Goal: Transaction & Acquisition: Book appointment/travel/reservation

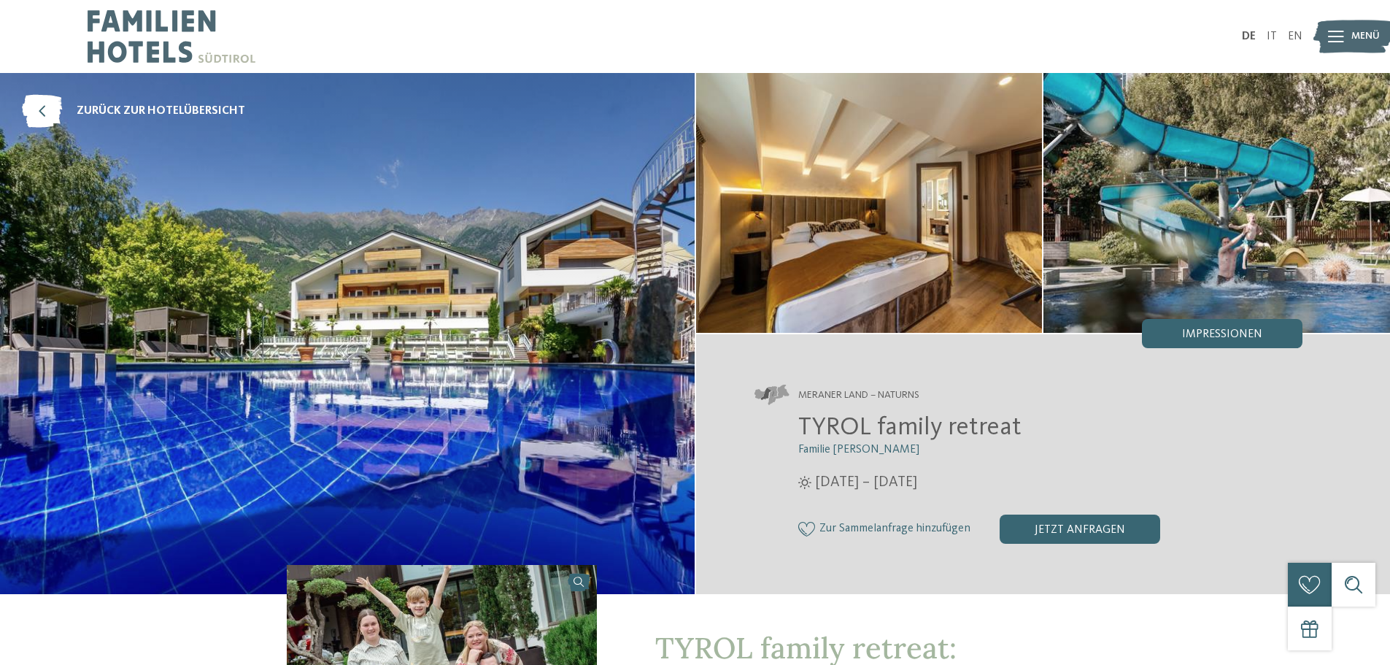
click at [1335, 33] on icon at bounding box center [1336, 37] width 16 height 12
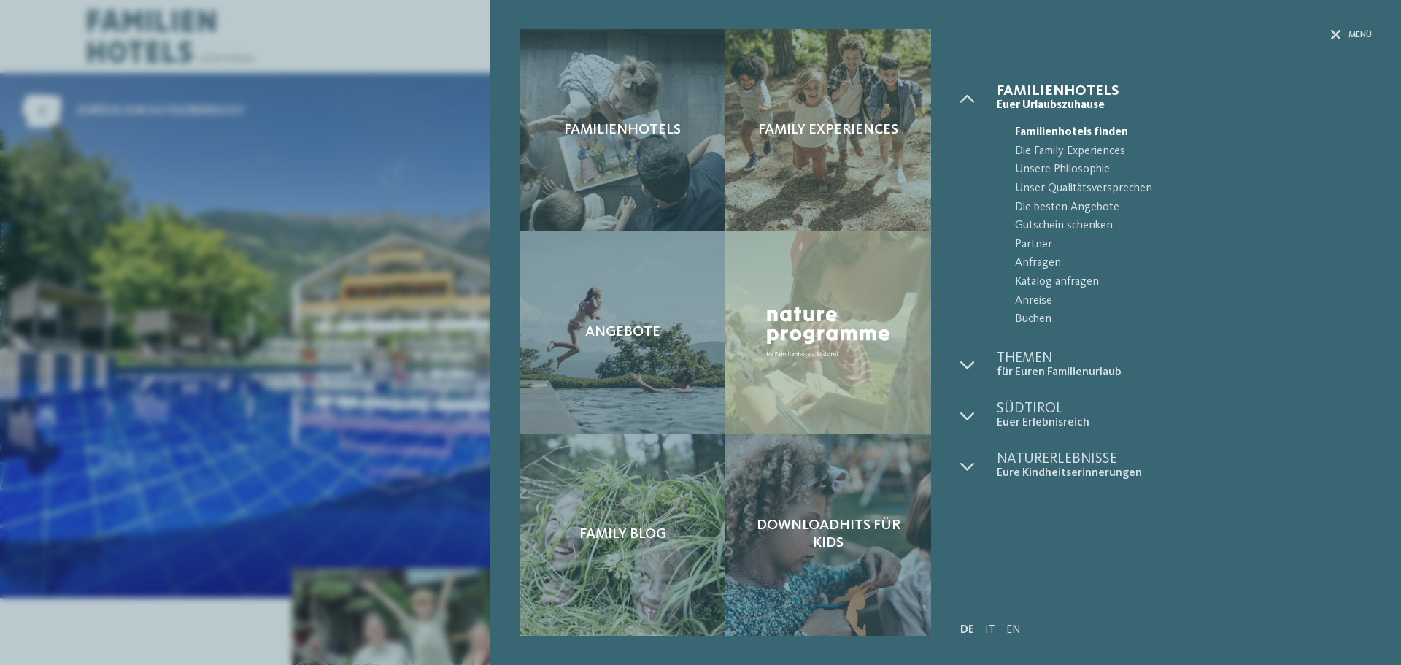
click at [958, 369] on div "Menü Familienhotels Menü" at bounding box center [1159, 332] width 426 height 606
click at [975, 365] on div at bounding box center [978, 365] width 36 height 28
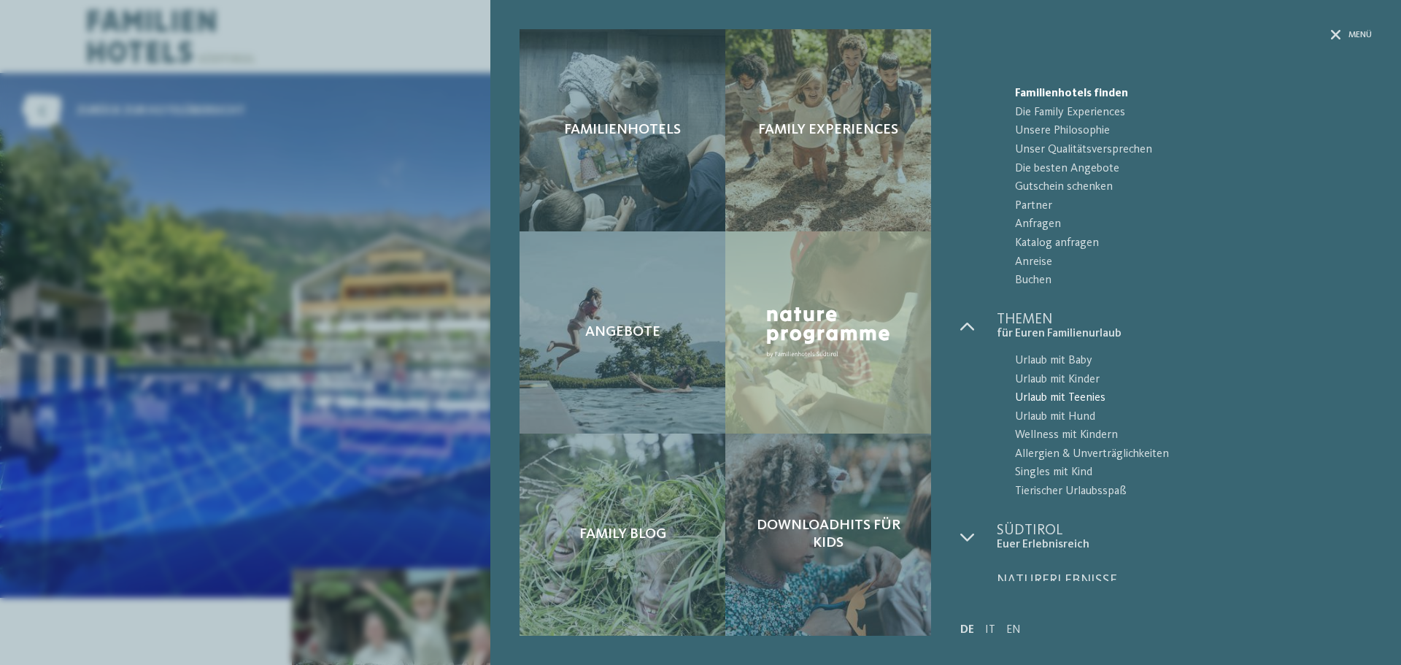
scroll to position [60, 0]
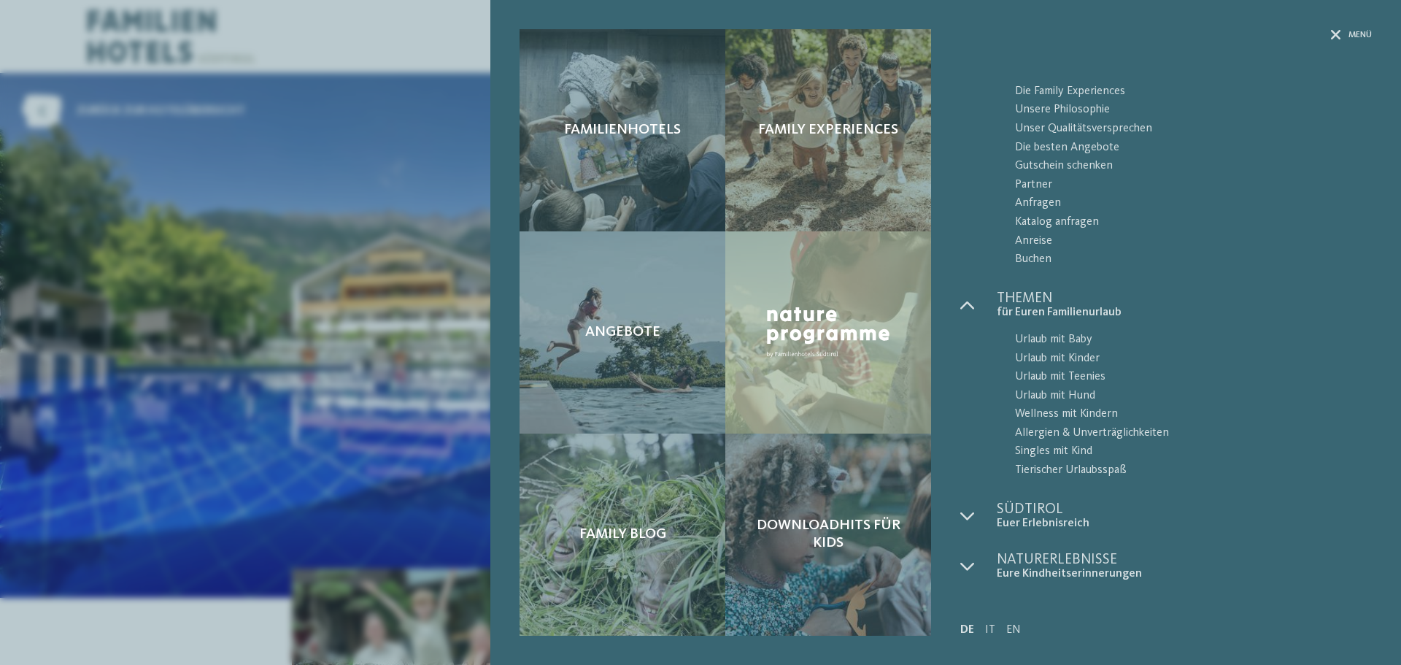
click at [319, 349] on div "Familienhotels Family Experiences Angebote" at bounding box center [700, 332] width 1401 height 665
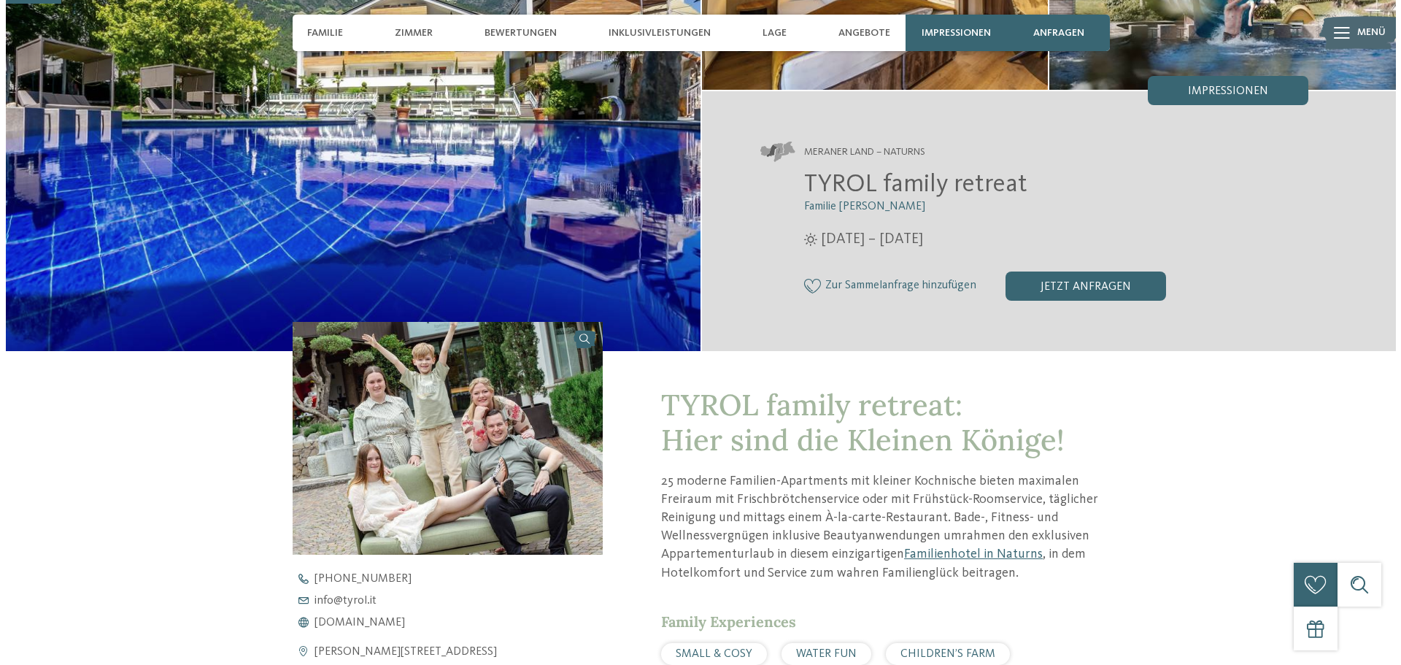
scroll to position [0, 0]
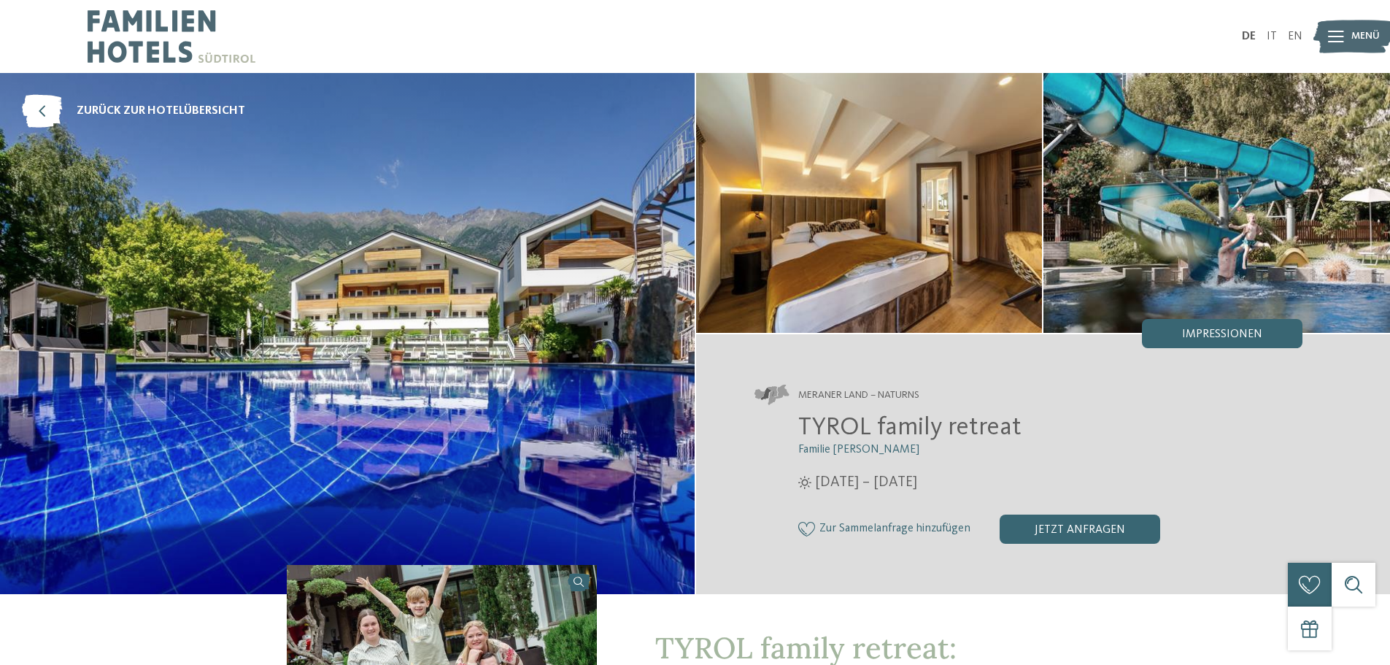
click at [1337, 32] on icon at bounding box center [1336, 37] width 16 height 12
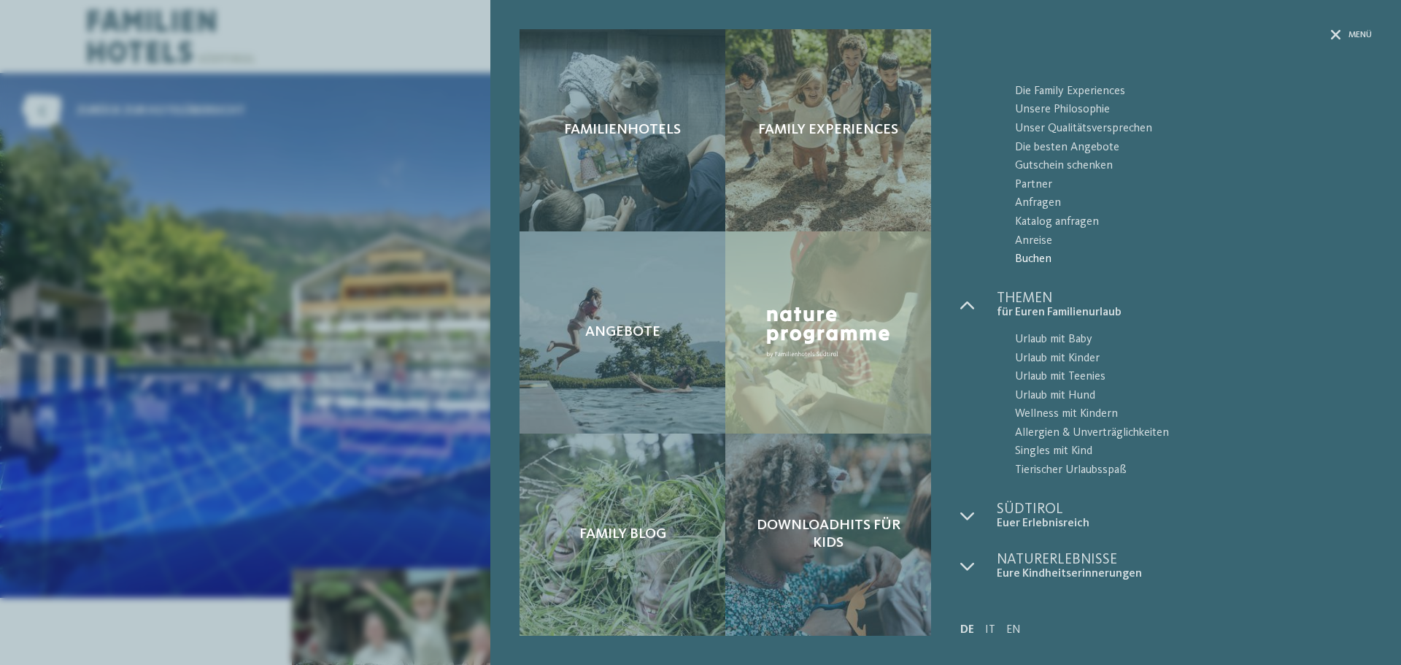
click at [1035, 254] on span "Buchen" at bounding box center [1193, 259] width 357 height 19
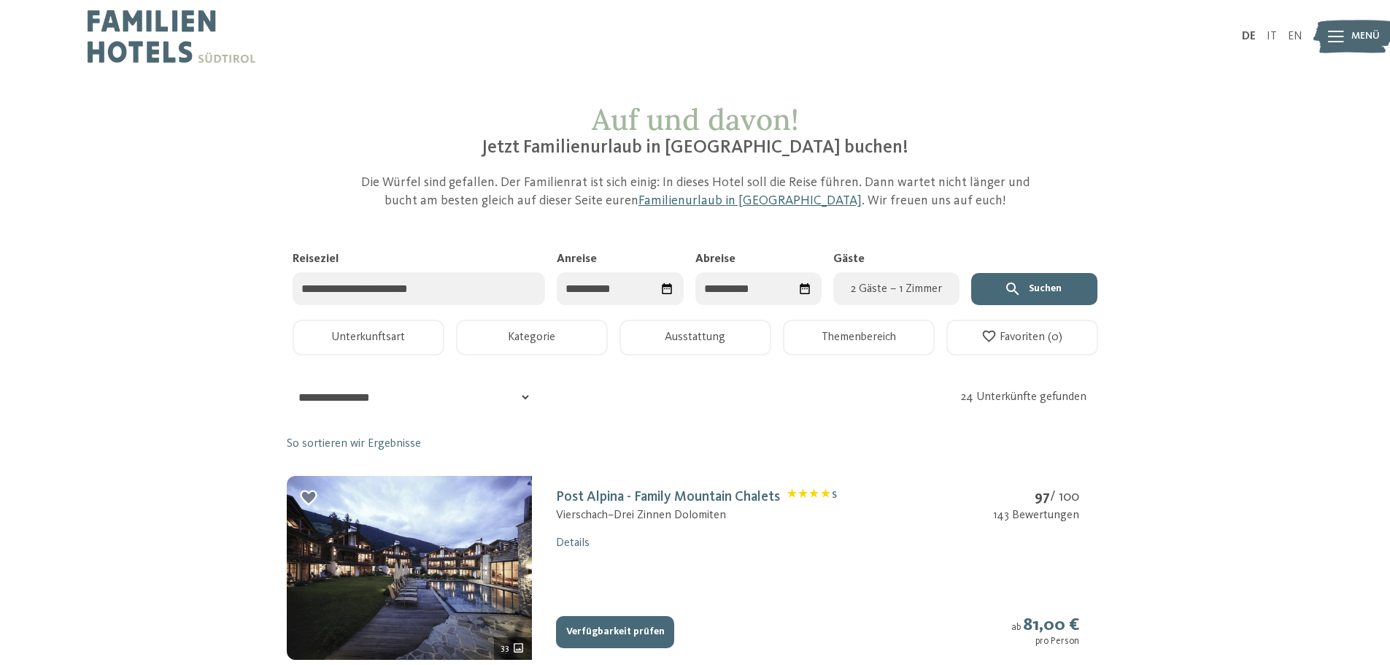
click at [439, 294] on input "Reiseziel" at bounding box center [419, 288] width 253 height 33
click at [628, 285] on input "Anreise" at bounding box center [620, 288] width 126 height 33
click at [719, 324] on span "Nächster Monat" at bounding box center [721, 325] width 15 height 15
click at [719, 324] on span "Nächster Monat" at bounding box center [719, 325] width 15 height 15
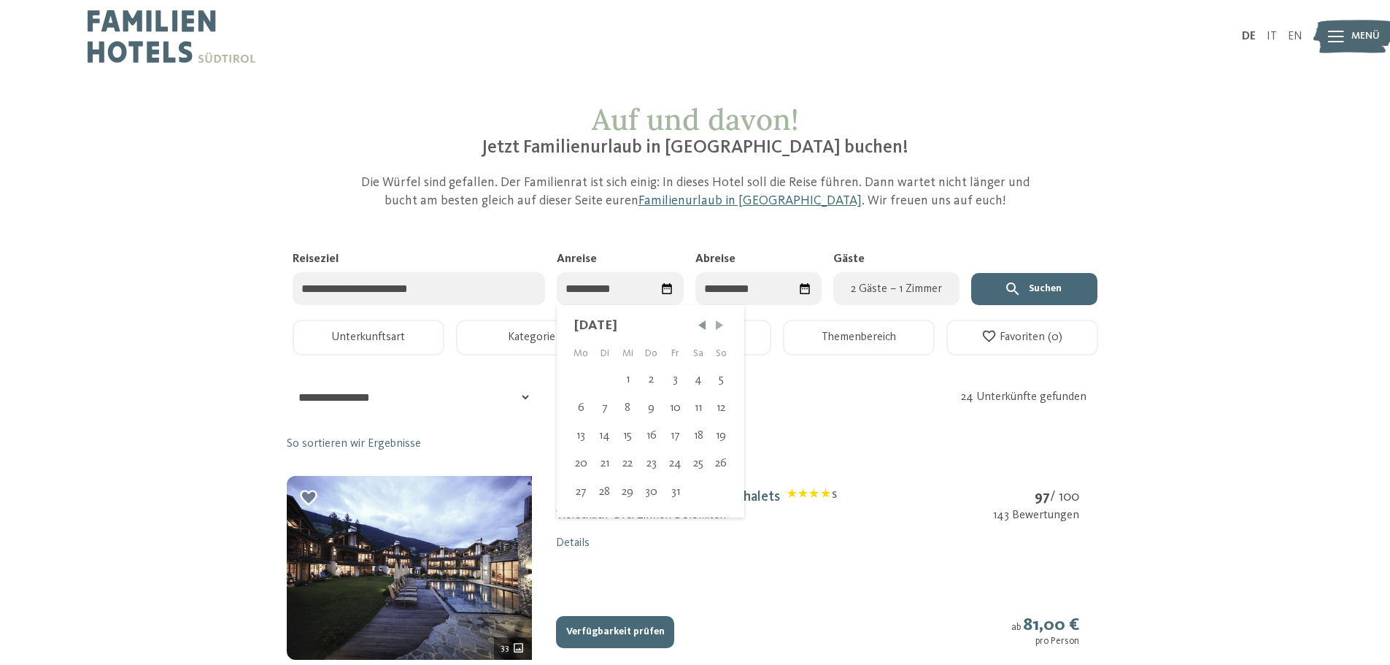
click at [719, 324] on span "Nächster Monat" at bounding box center [719, 325] width 15 height 15
click at [719, 324] on span "Nächster Monat" at bounding box center [721, 325] width 15 height 15
click at [719, 324] on span "Nächster Monat" at bounding box center [720, 325] width 15 height 15
click at [719, 324] on span "Nächster Monat" at bounding box center [719, 325] width 15 height 15
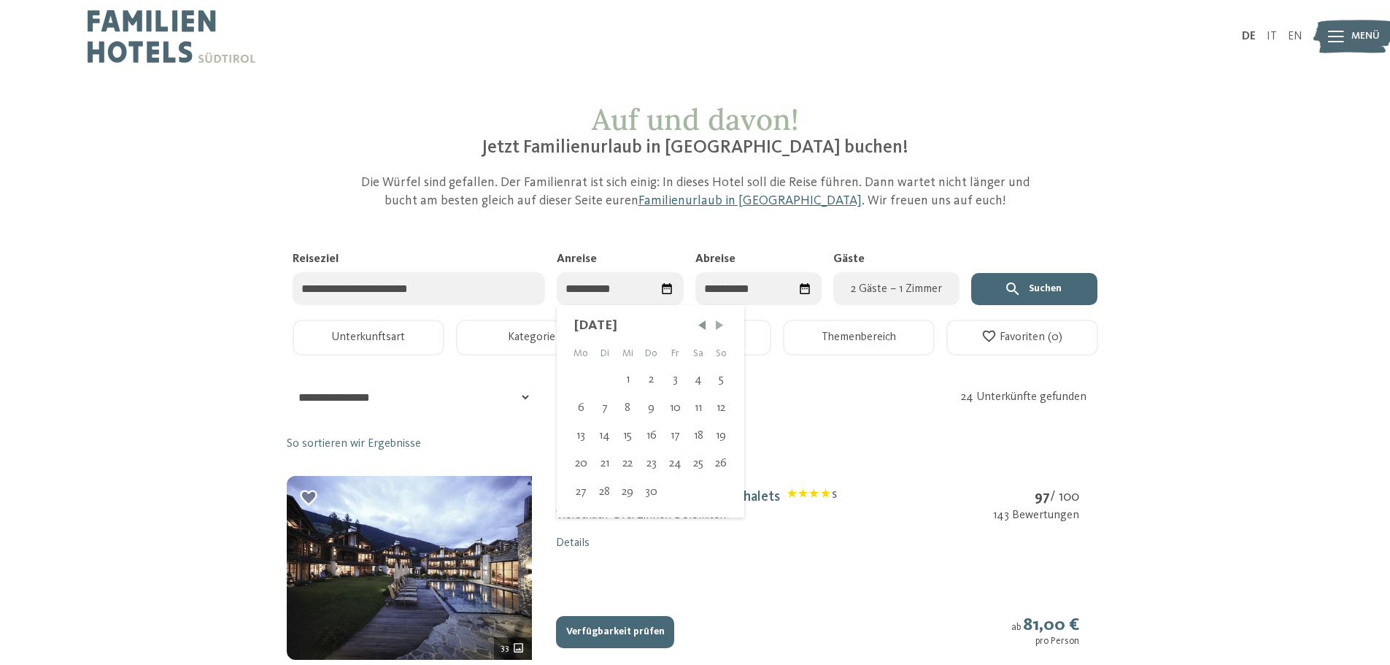
click at [719, 324] on span "Nächster Monat" at bounding box center [719, 325] width 15 height 15
click at [693, 463] on div "27" at bounding box center [699, 464] width 24 height 28
type input "**********"
click at [797, 323] on span "Nächster Monat" at bounding box center [797, 325] width 15 height 15
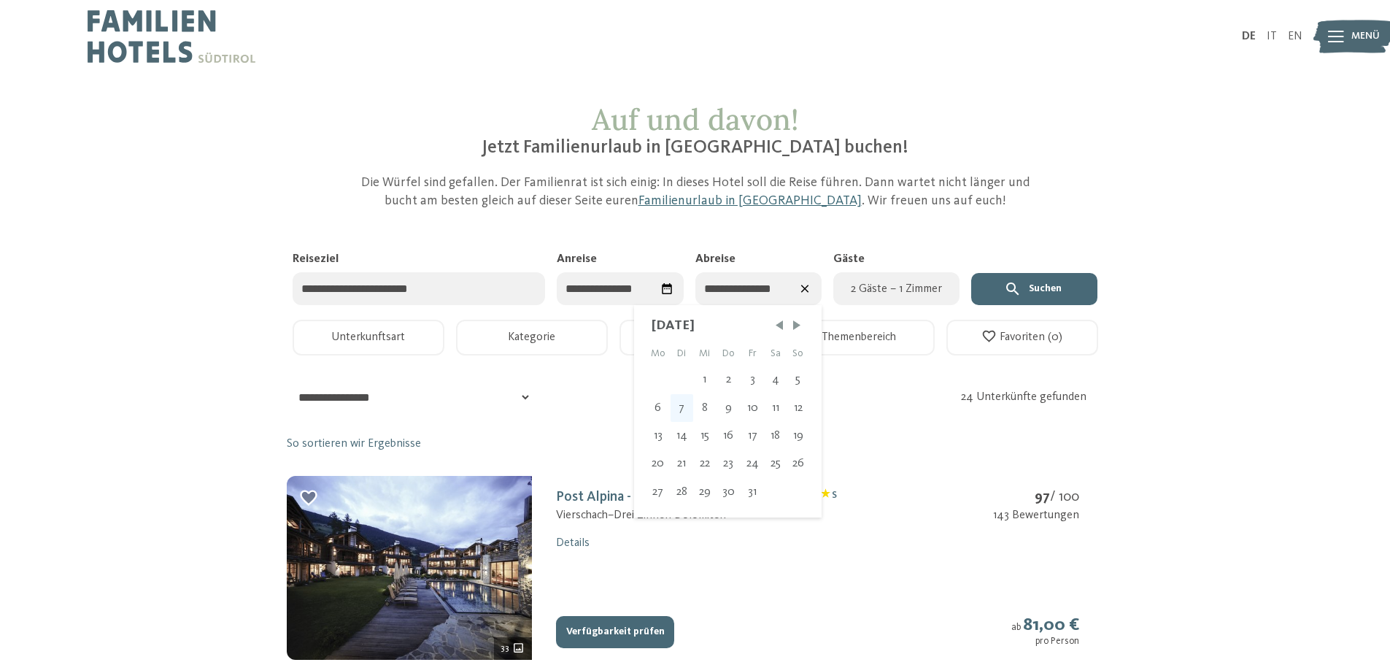
click at [680, 412] on div "7" at bounding box center [682, 408] width 23 height 28
type input "**********"
click at [903, 292] on span "2 Gäste – 1 Zimmer" at bounding box center [896, 289] width 109 height 18
select select "*"
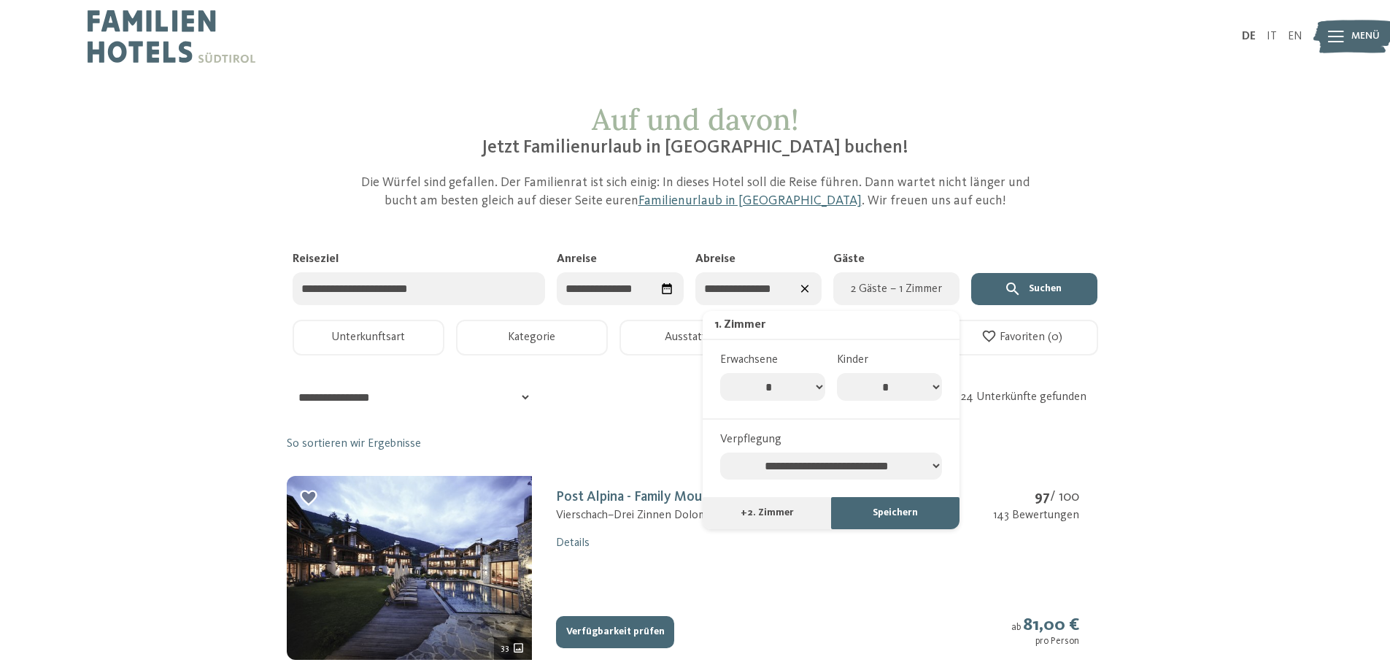
click at [900, 393] on select "* * * * * * * *" at bounding box center [889, 387] width 105 height 28
select select "*"
click at [837, 373] on select "* * * * * * * *" at bounding box center [889, 387] width 105 height 28
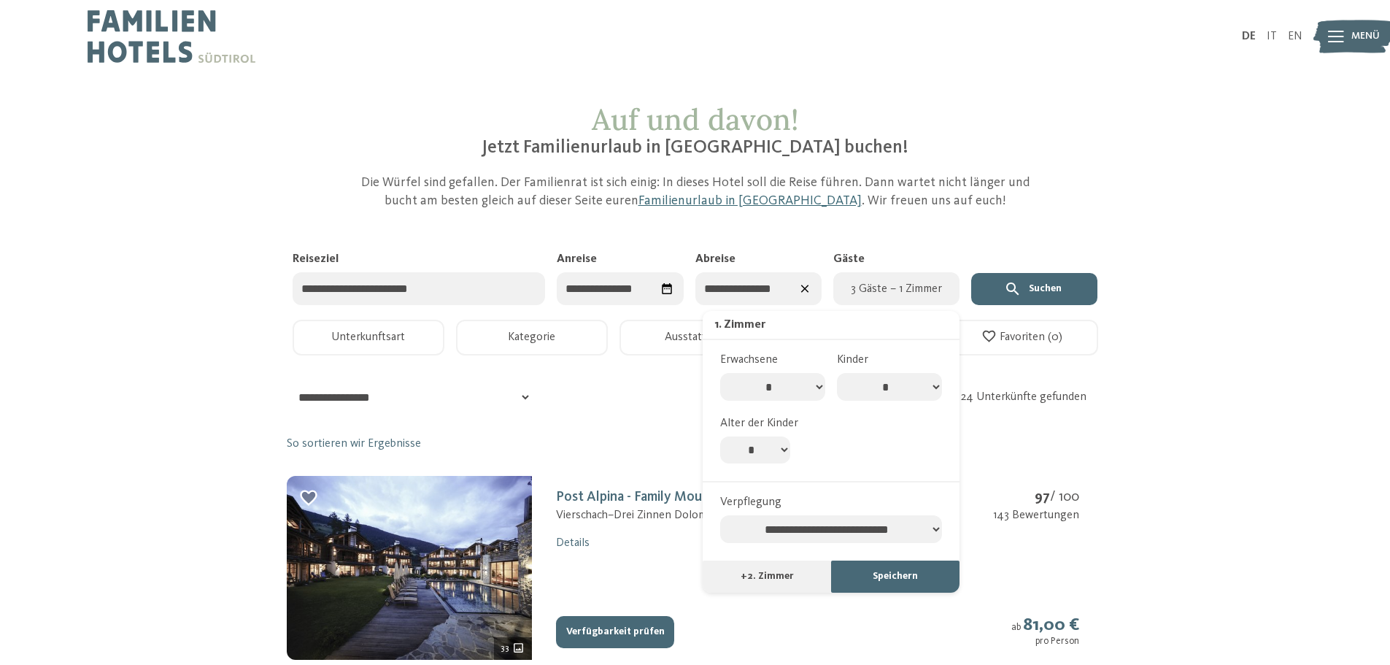
click at [765, 446] on select "* * * * * * * * * * ** ** ** ** ** ** ** **" at bounding box center [755, 450] width 70 height 28
select select "*"
click at [720, 436] on select "* * * * * * * * * * ** ** ** ** ** ** ** **" at bounding box center [755, 450] width 70 height 28
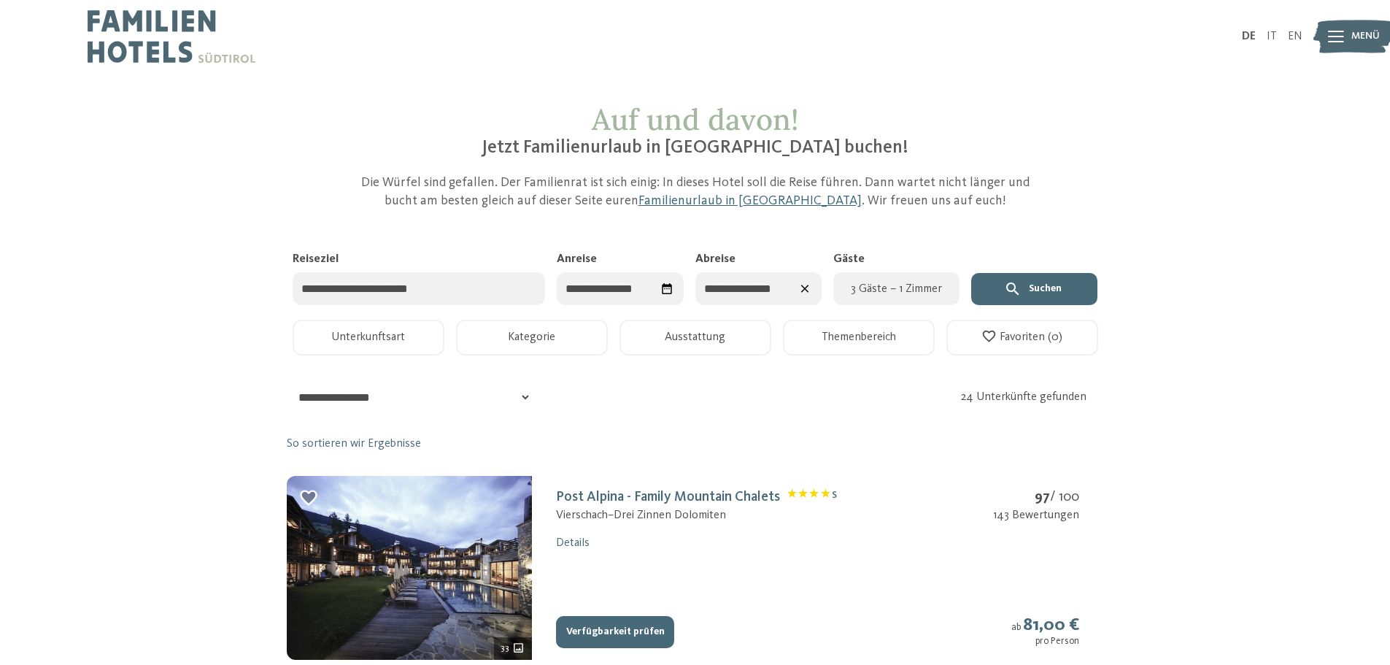
click at [417, 295] on input "Reiseziel" at bounding box center [419, 288] width 253 height 33
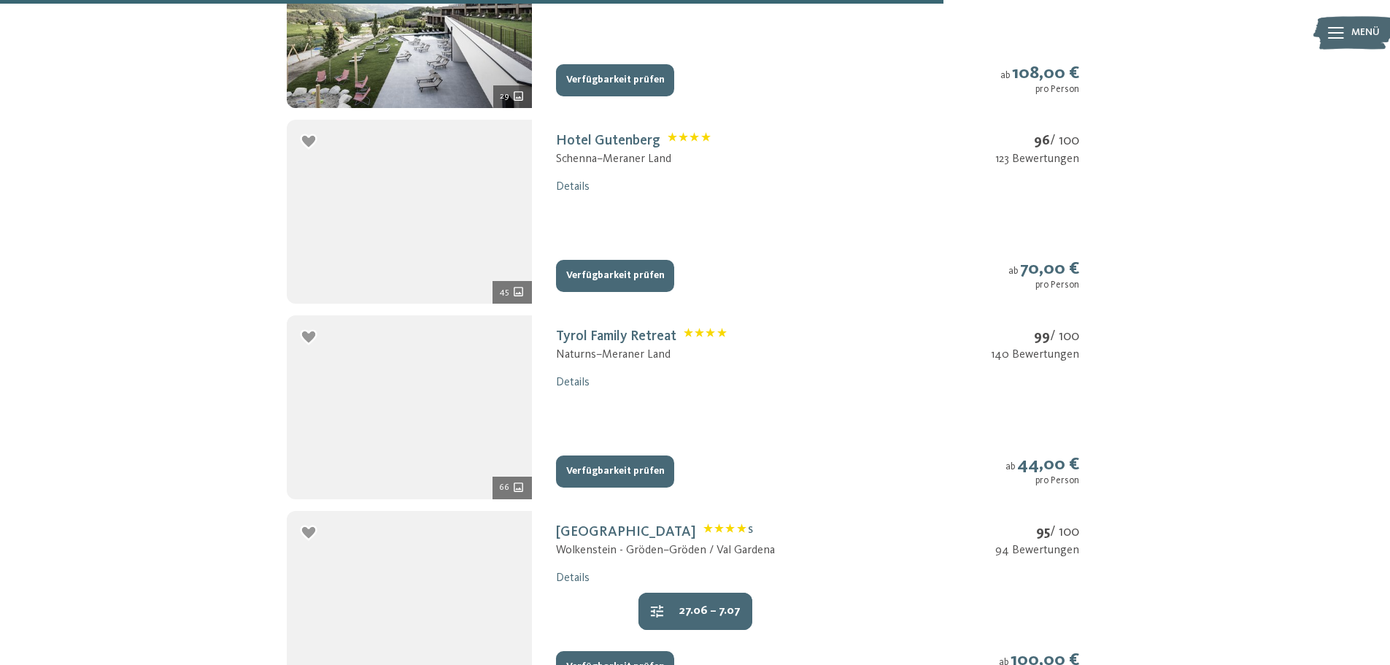
scroll to position [1824, 0]
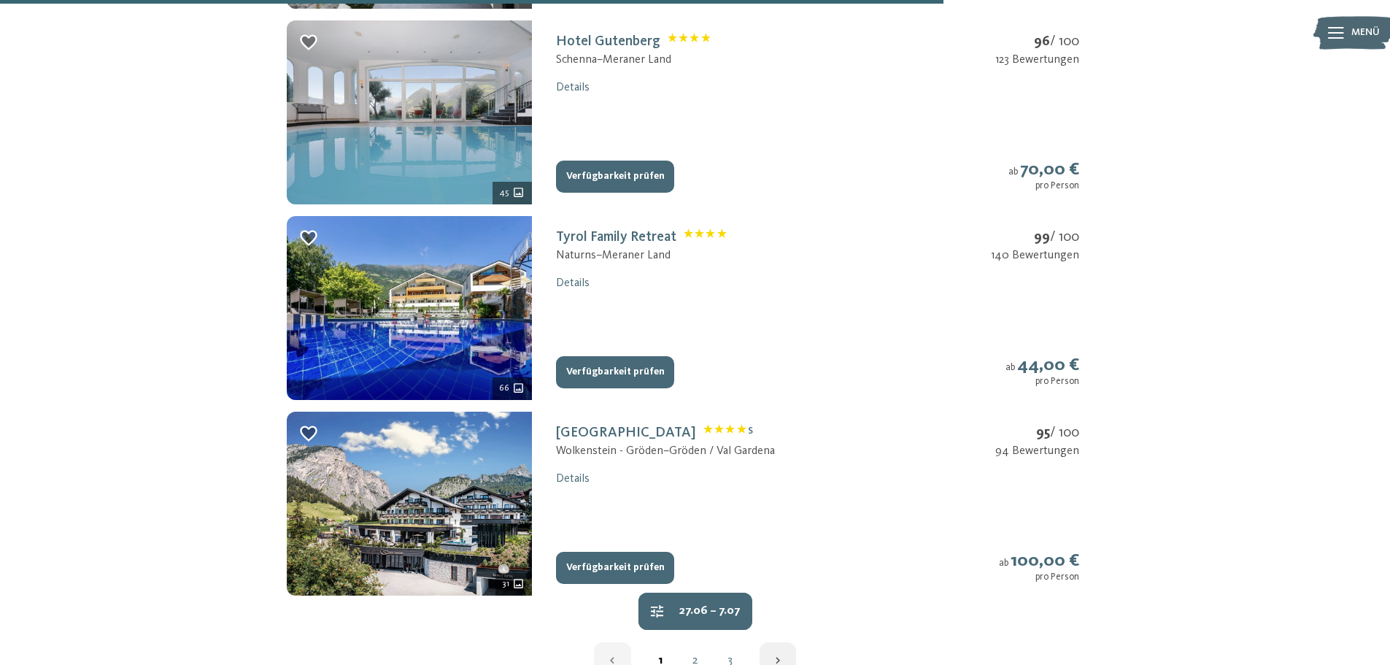
click at [642, 370] on button "Verfügbarkeit prüfen" at bounding box center [615, 372] width 118 height 32
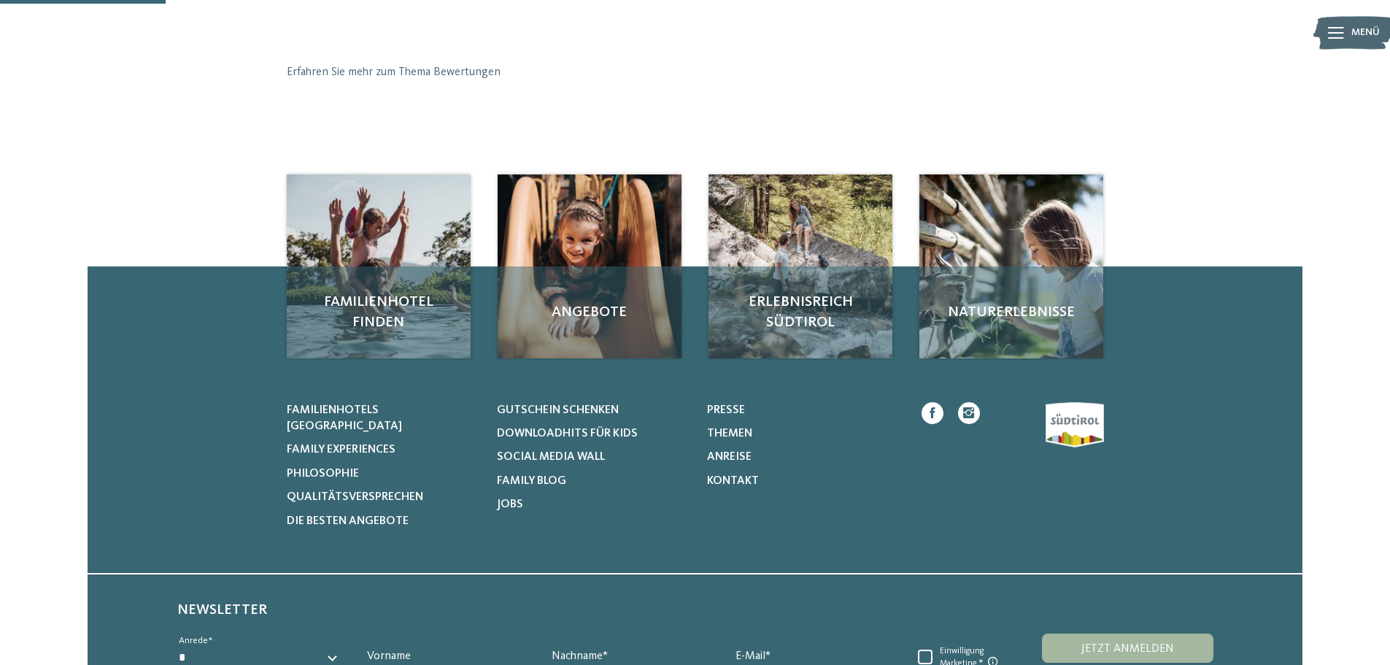
scroll to position [239, 0]
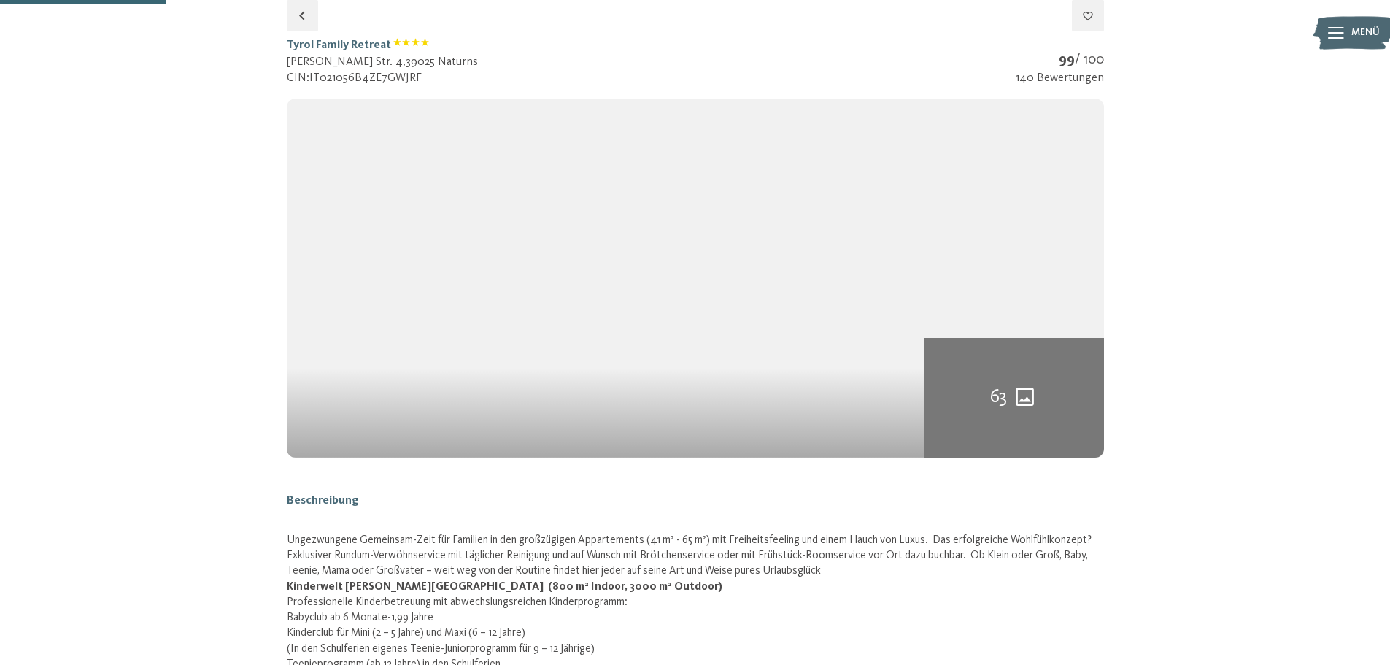
select select "*"
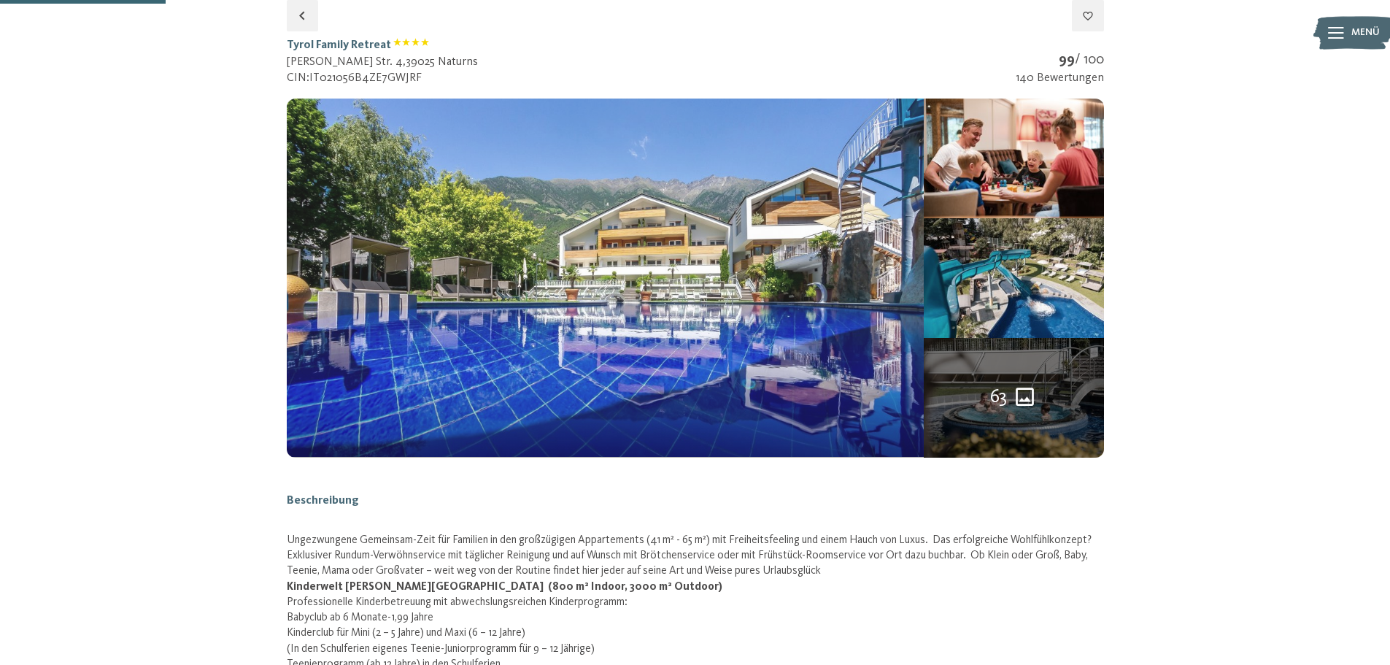
select select "**********"
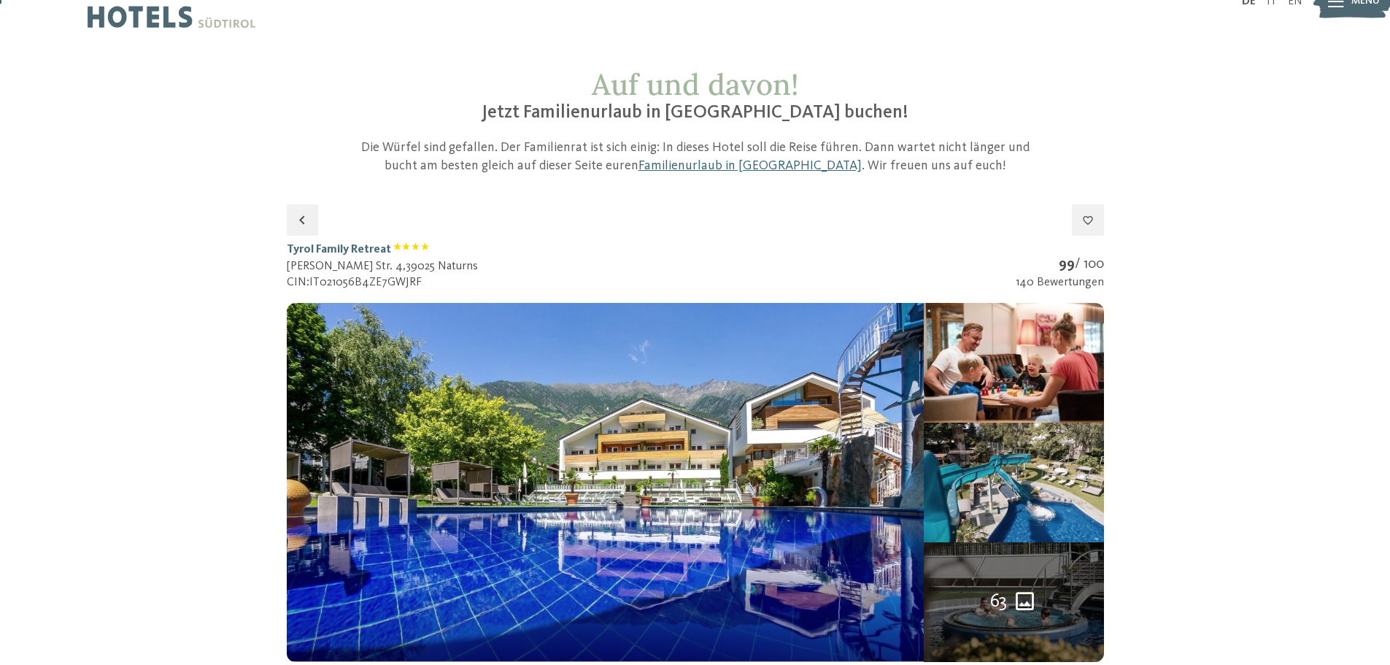
scroll to position [0, 0]
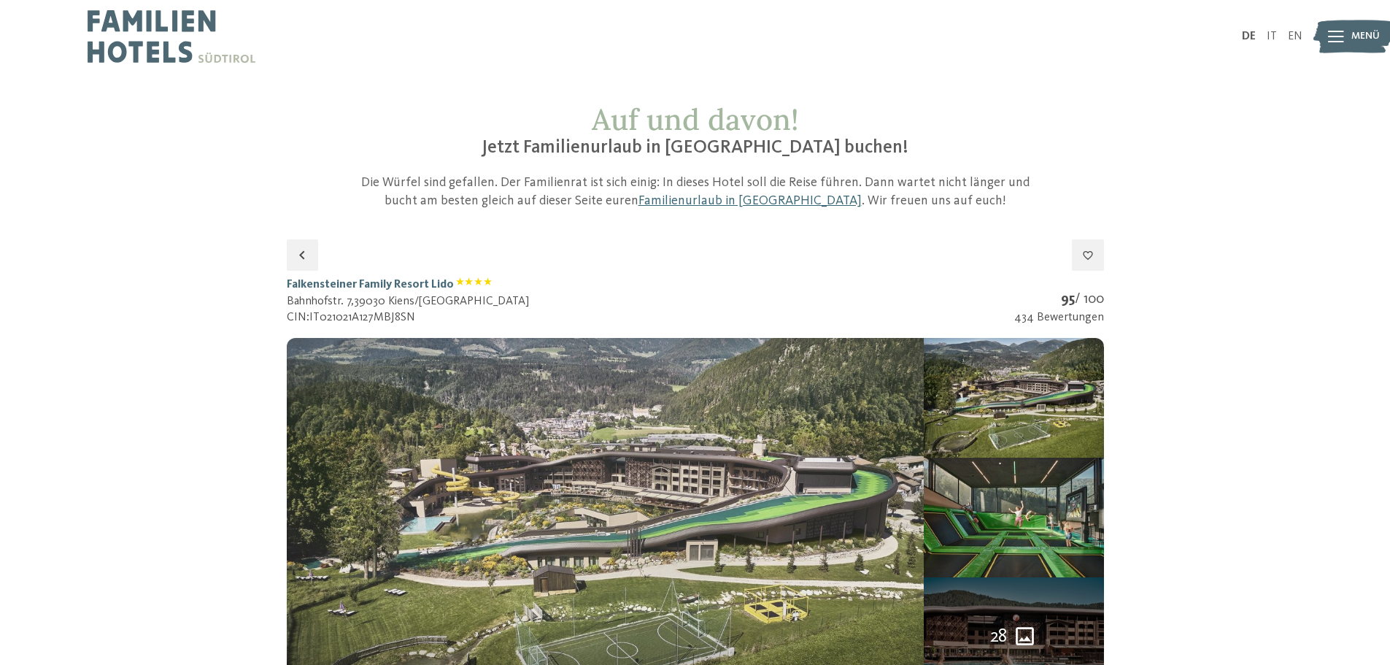
click at [844, 502] on img at bounding box center [606, 517] width 638 height 358
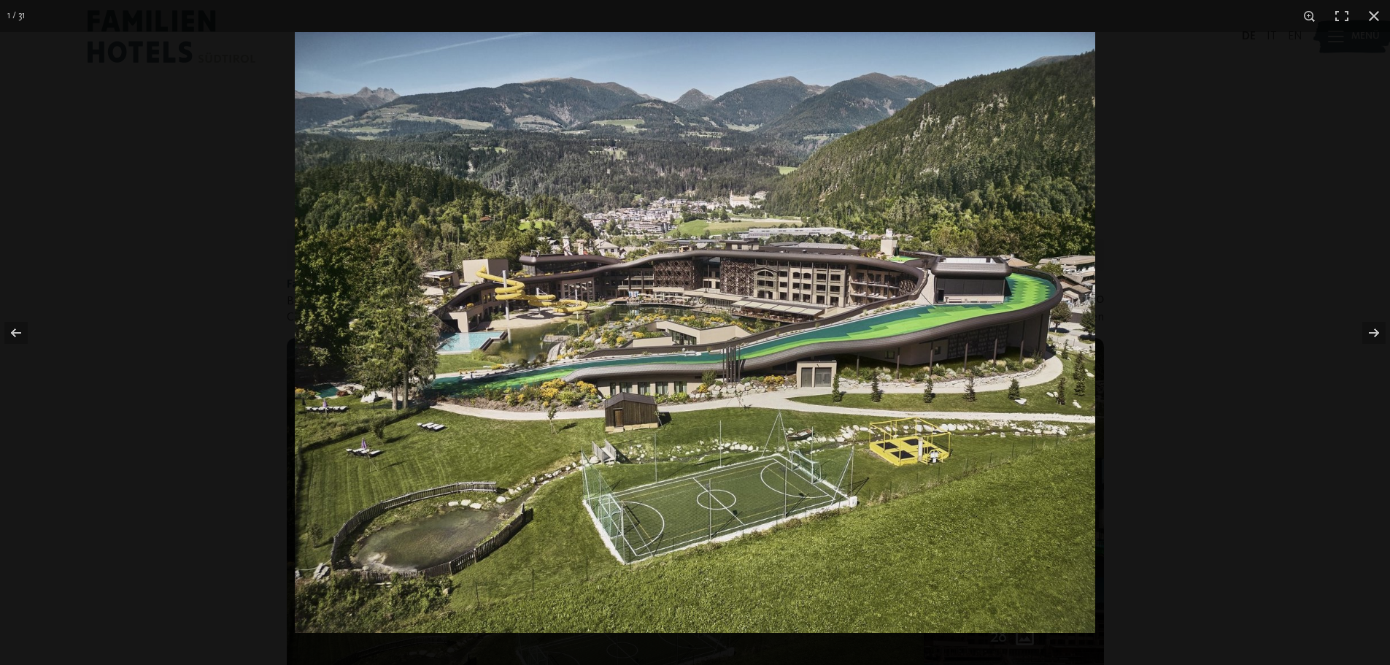
click at [633, 382] on img at bounding box center [695, 332] width 801 height 601
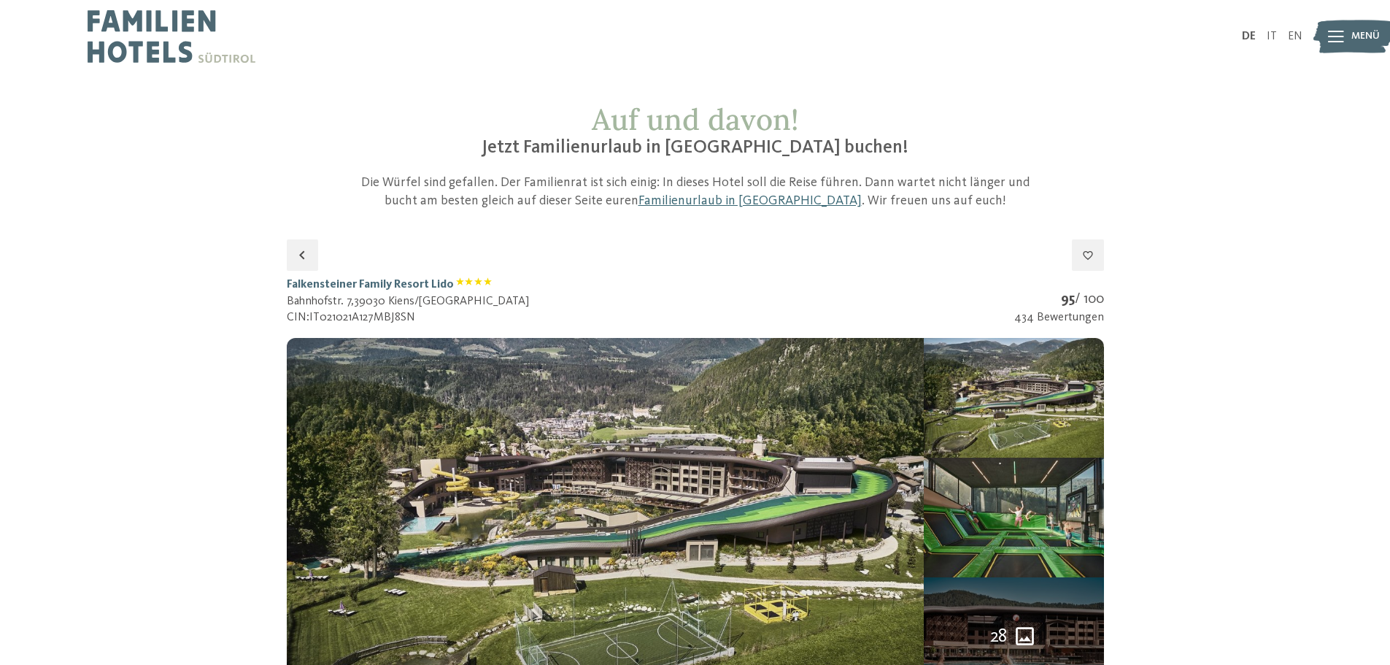
click at [0, 0] on button "button" at bounding box center [0, 0] width 0 height 0
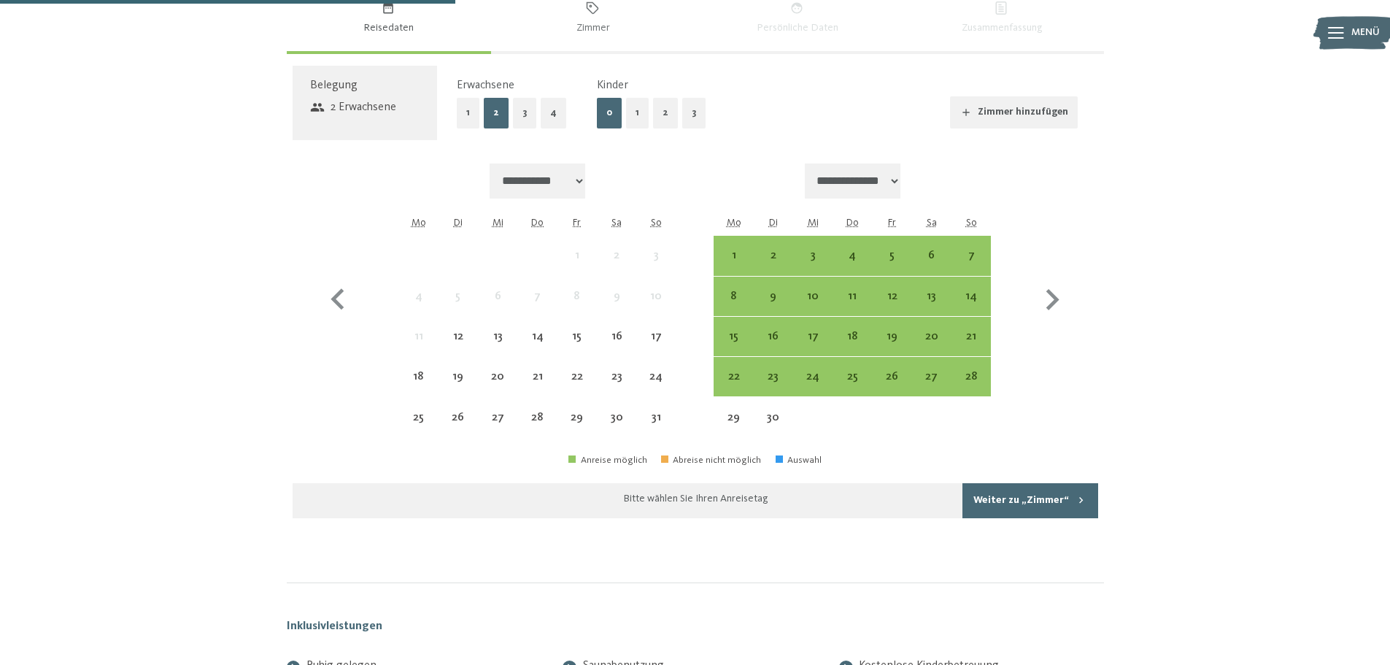
scroll to position [1095, 0]
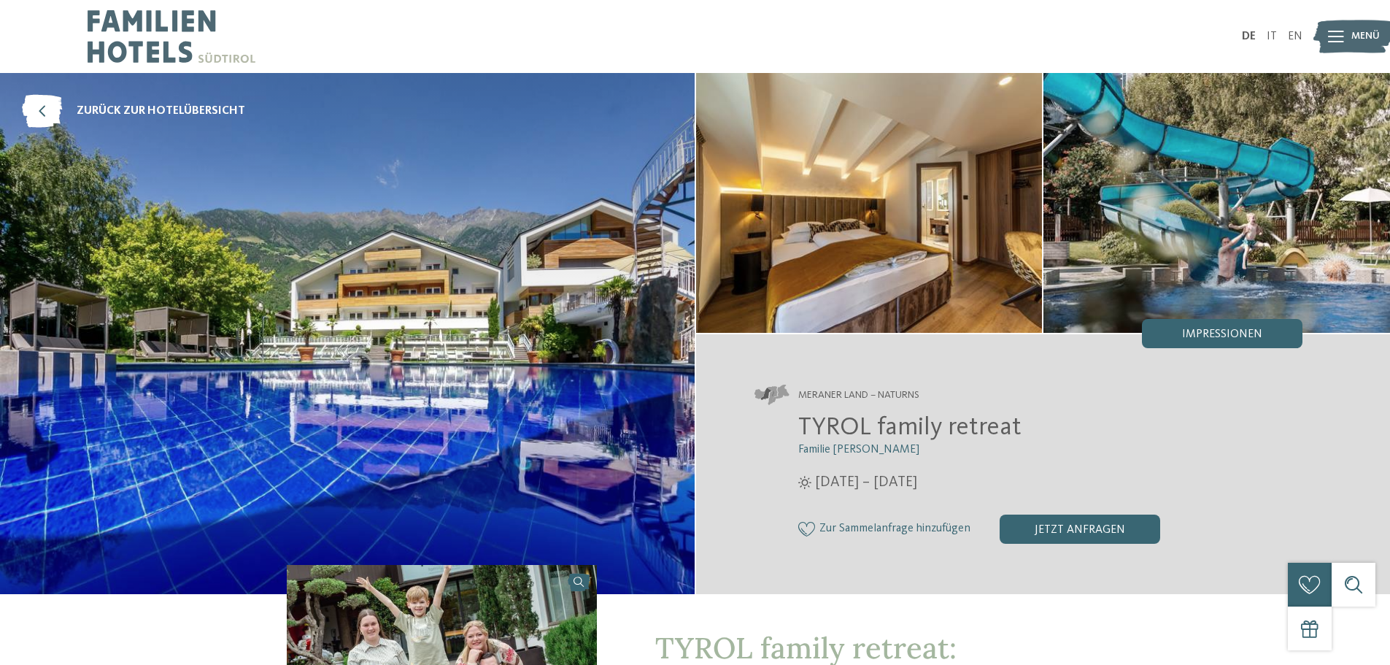
click at [1343, 34] on icon at bounding box center [1336, 37] width 16 height 12
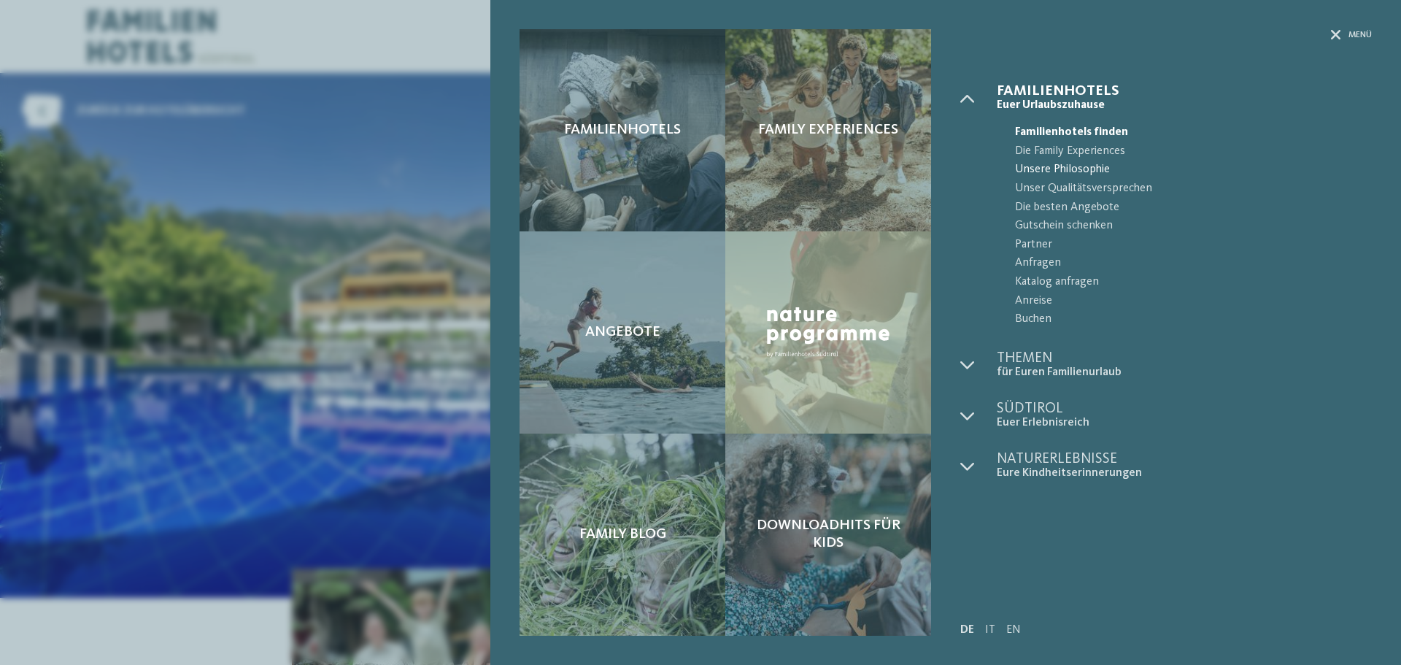
click at [1067, 165] on span "Unsere Philosophie" at bounding box center [1193, 170] width 357 height 19
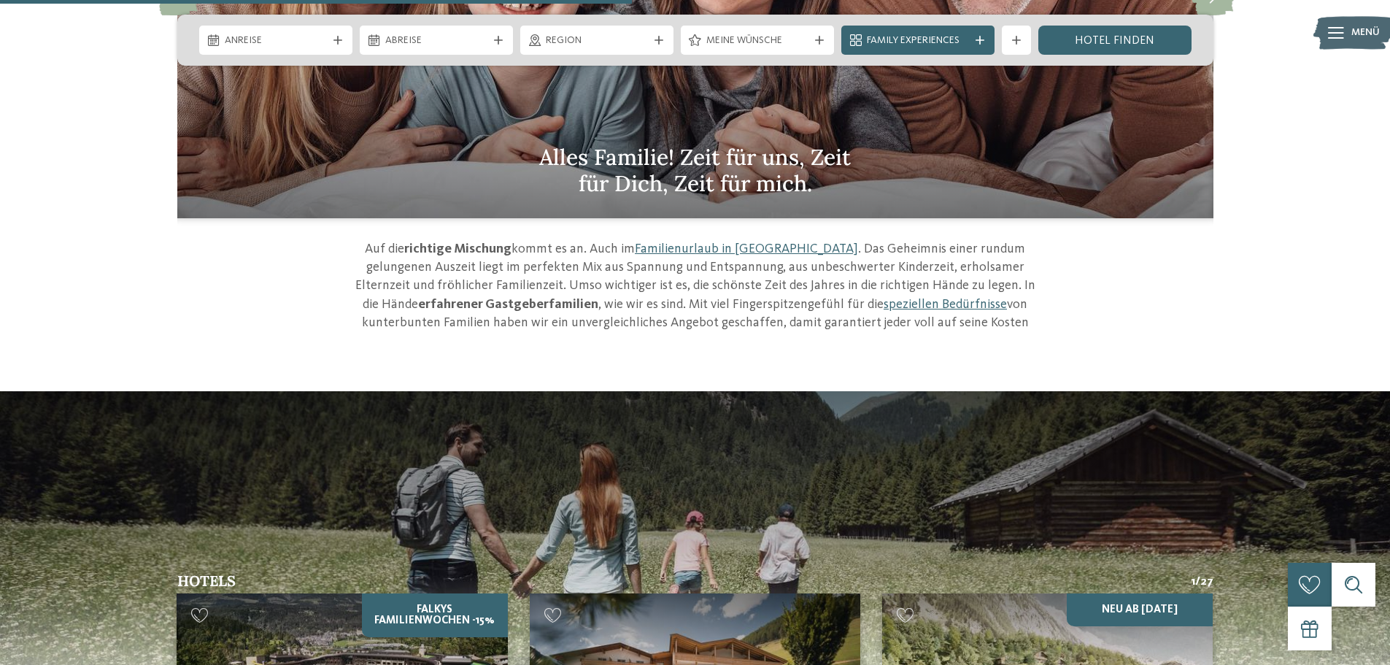
scroll to position [1702, 0]
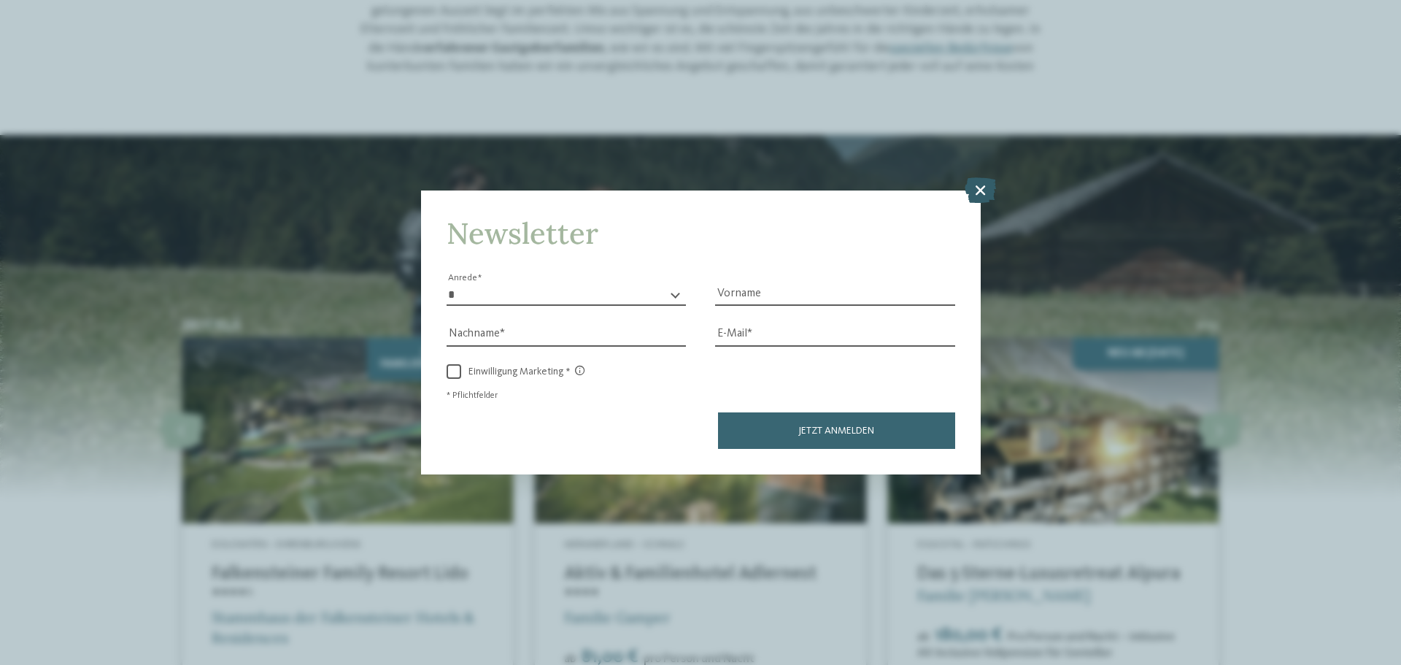
click at [980, 189] on icon at bounding box center [980, 190] width 31 height 26
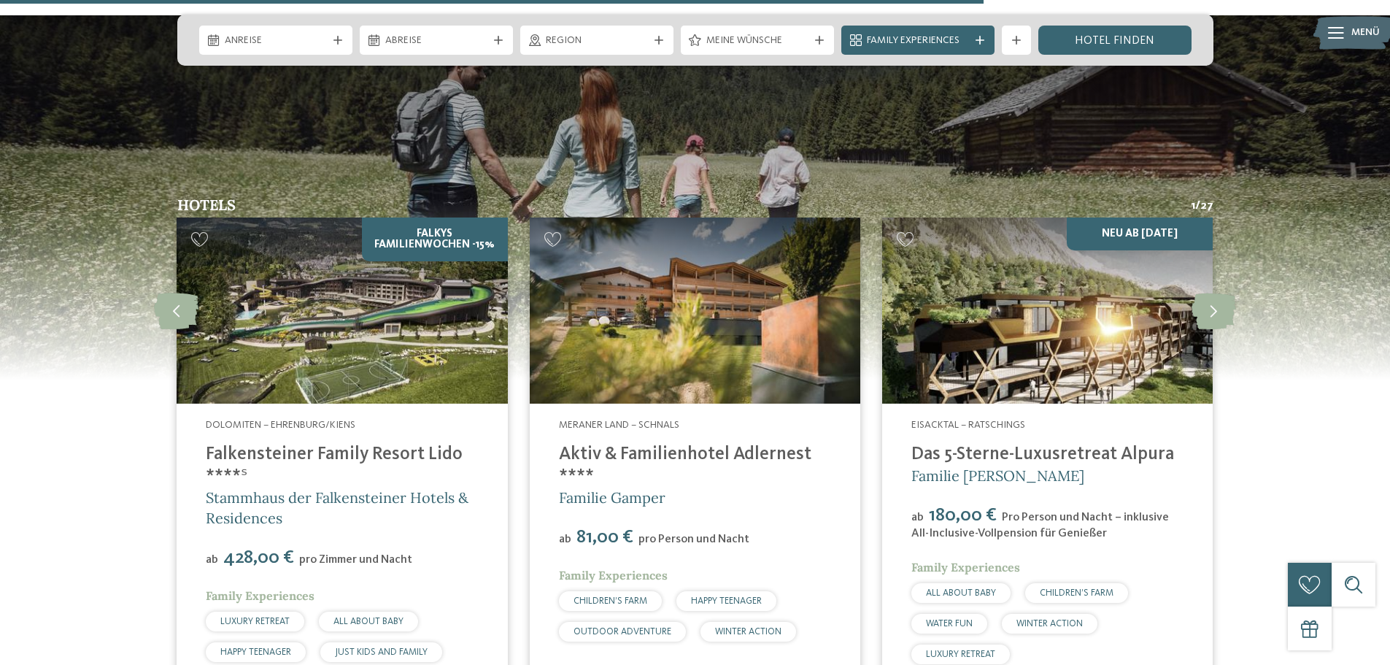
scroll to position [1946, 0]
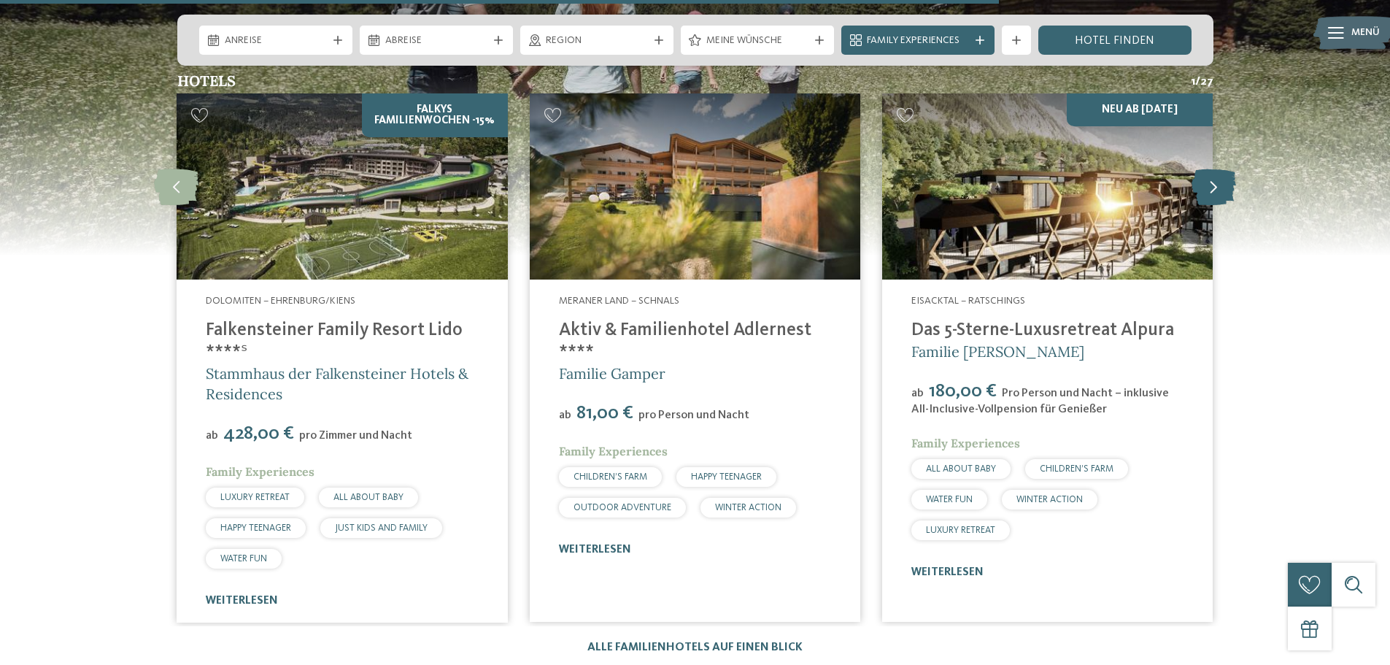
click at [1208, 169] on icon at bounding box center [1214, 187] width 45 height 36
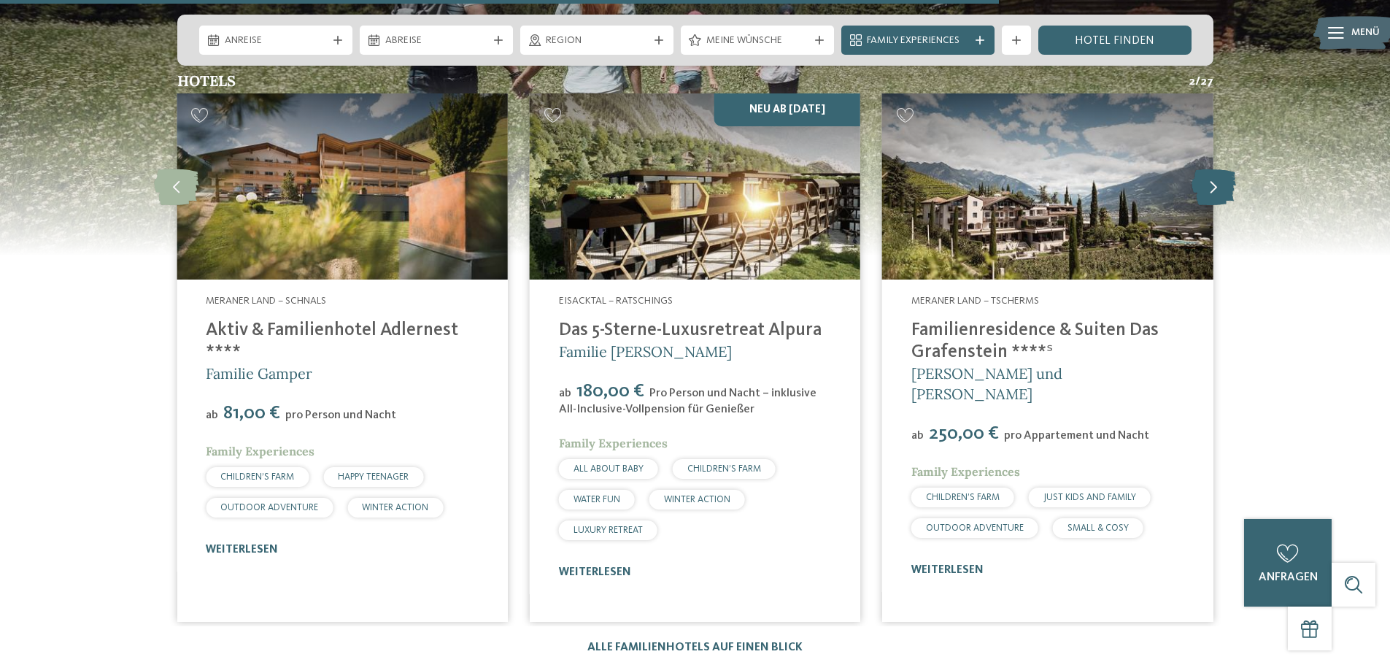
click at [1208, 169] on icon at bounding box center [1214, 187] width 45 height 36
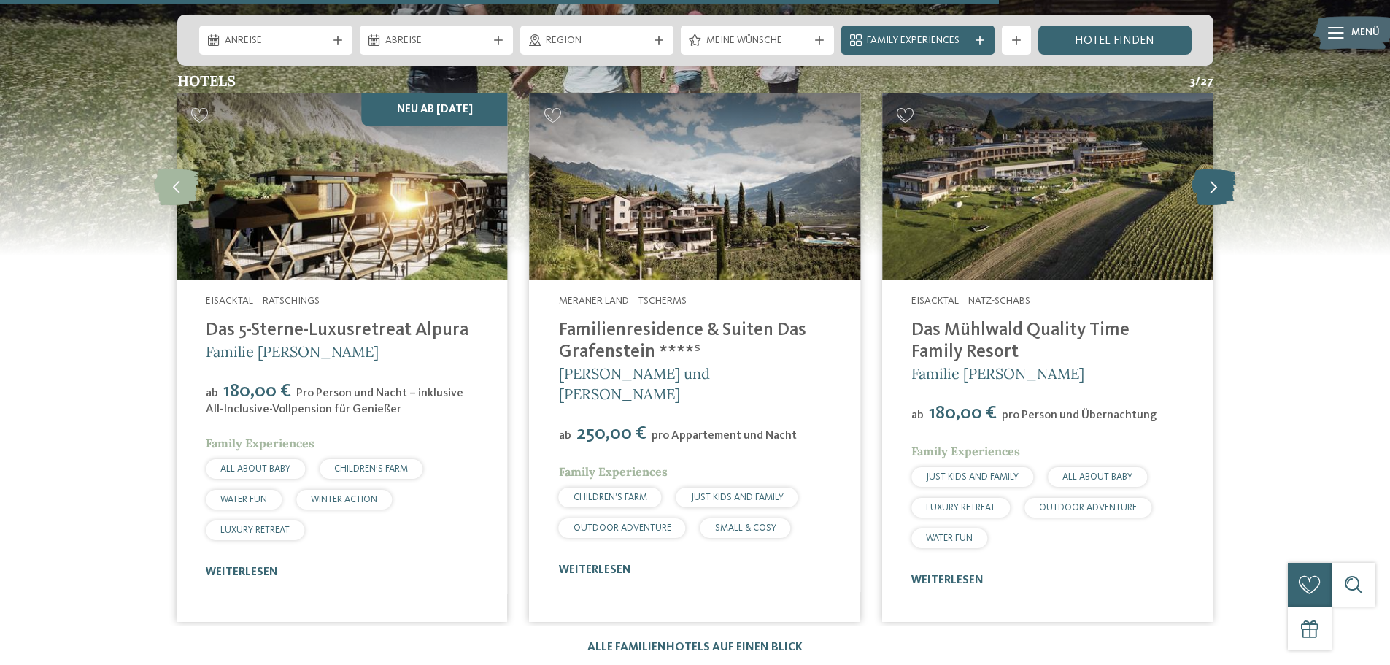
click at [1208, 169] on icon at bounding box center [1214, 187] width 45 height 36
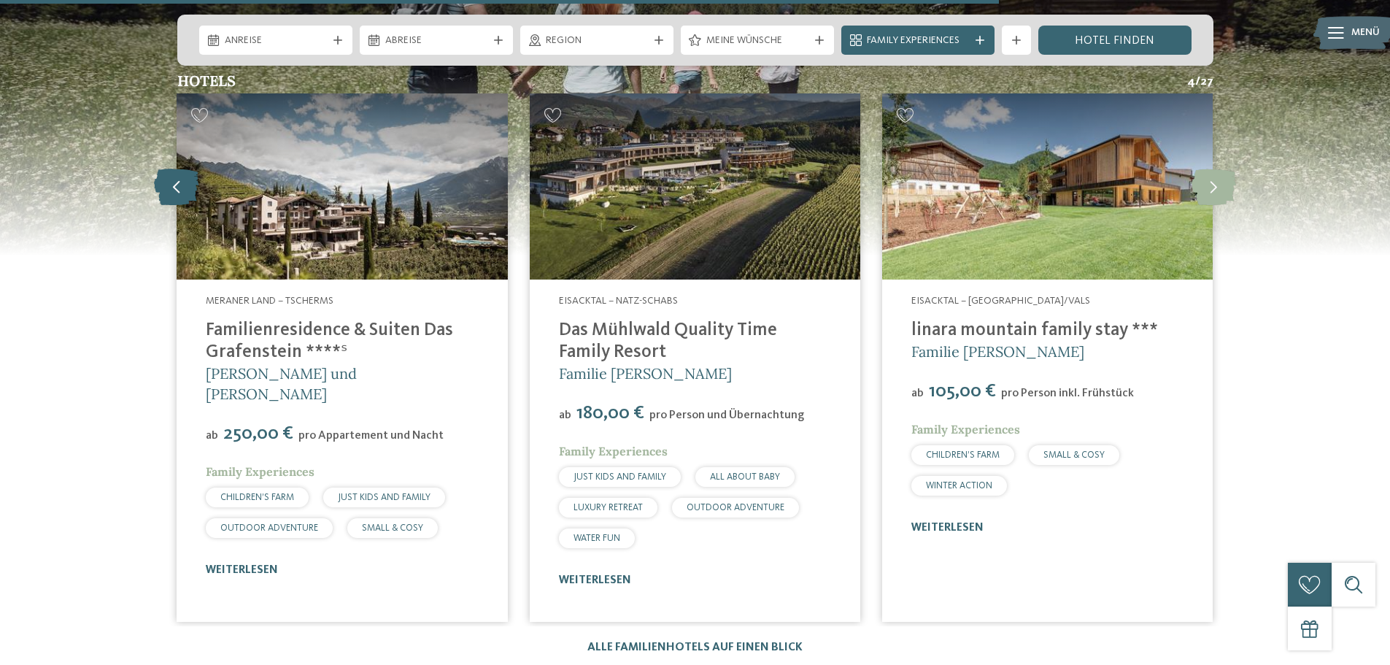
click at [185, 171] on icon at bounding box center [176, 187] width 45 height 36
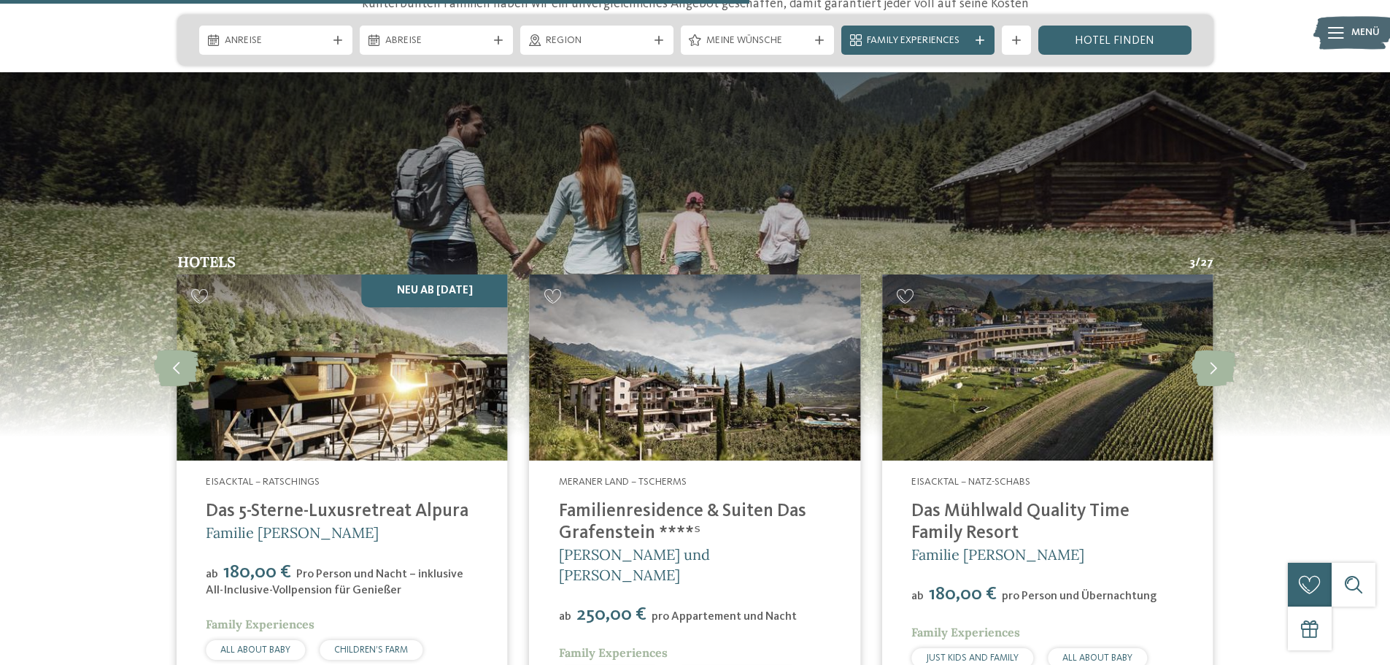
scroll to position [1459, 0]
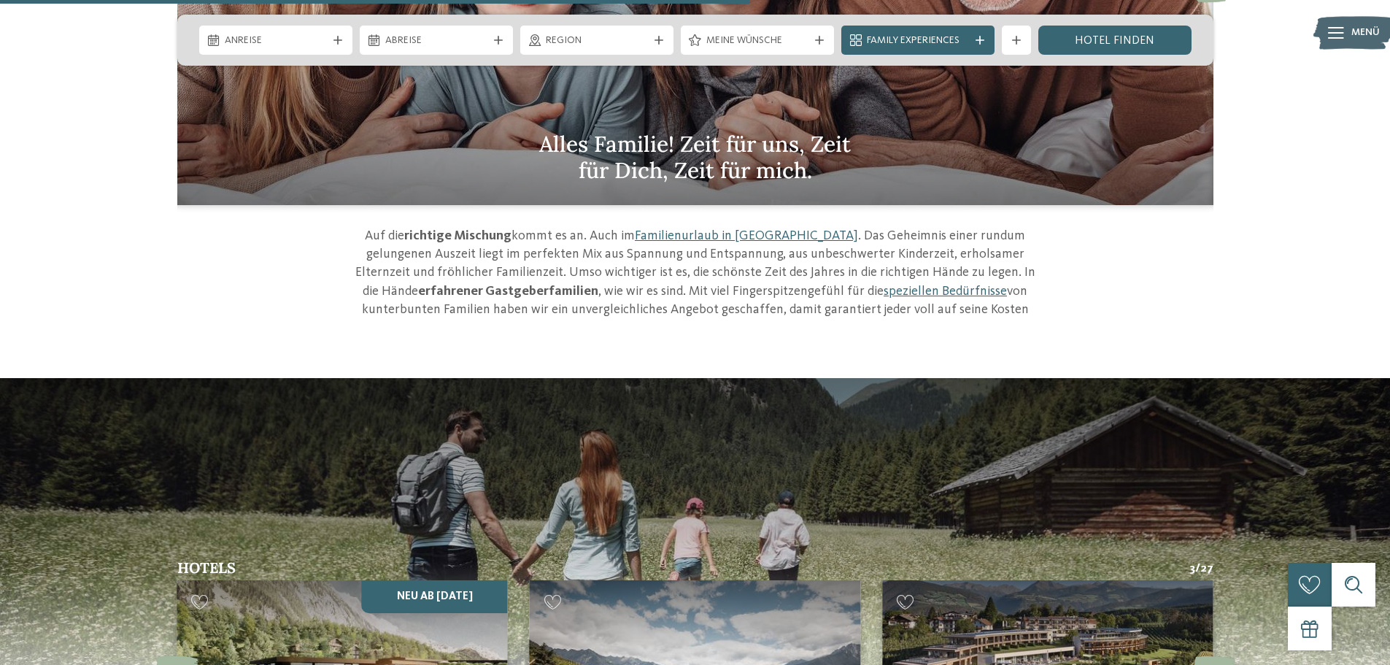
click at [1345, 37] on img at bounding box center [1353, 33] width 80 height 40
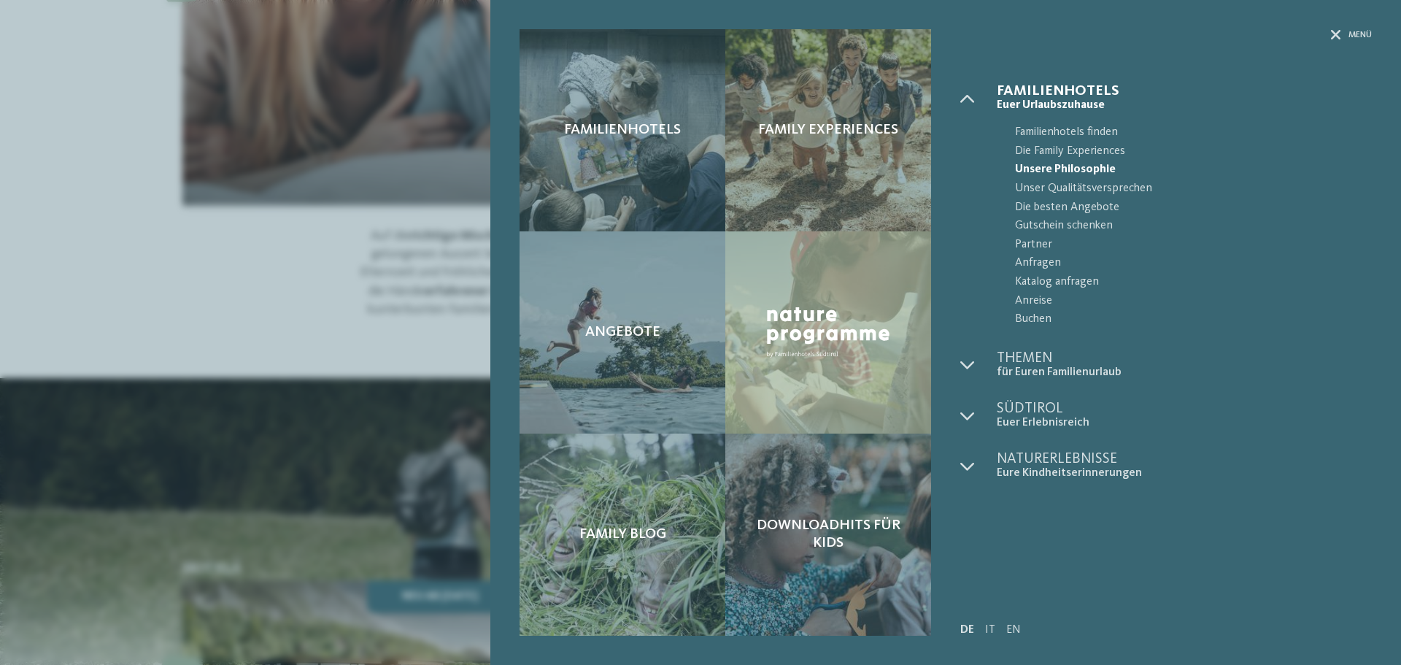
click at [220, 181] on div "Familienhotels Family Experiences Angebote" at bounding box center [700, 332] width 1401 height 665
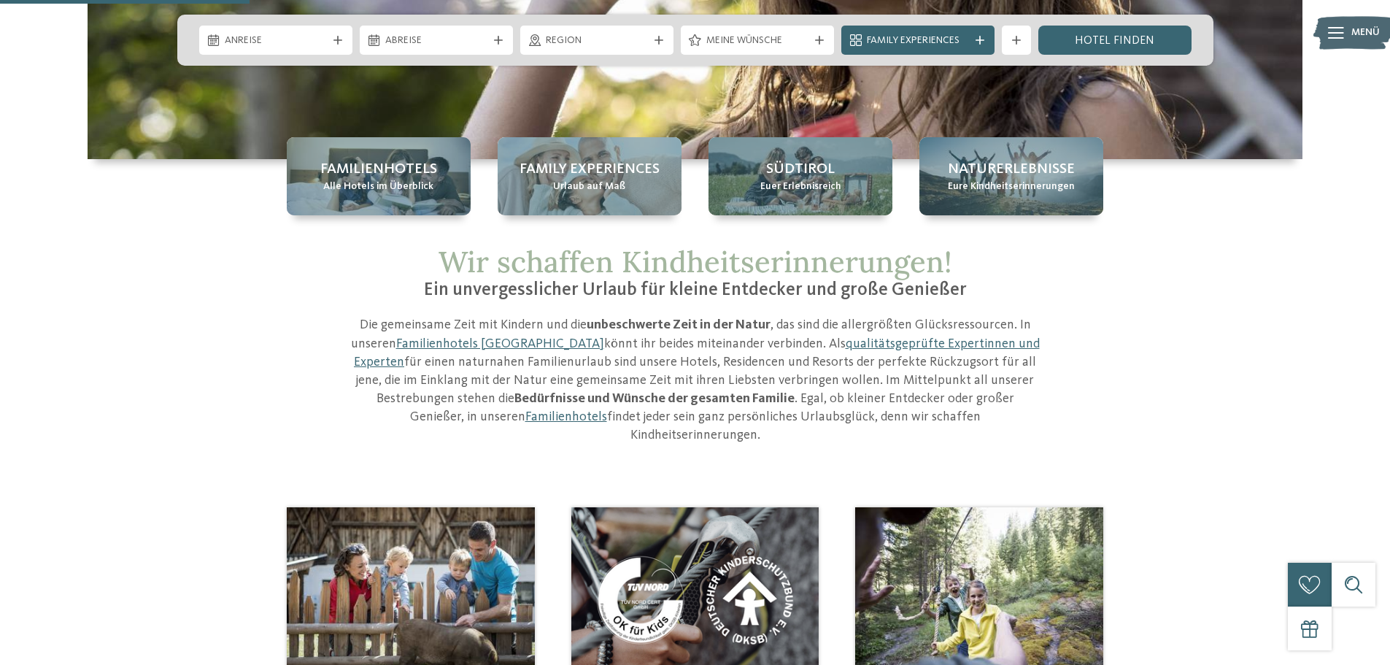
scroll to position [487, 0]
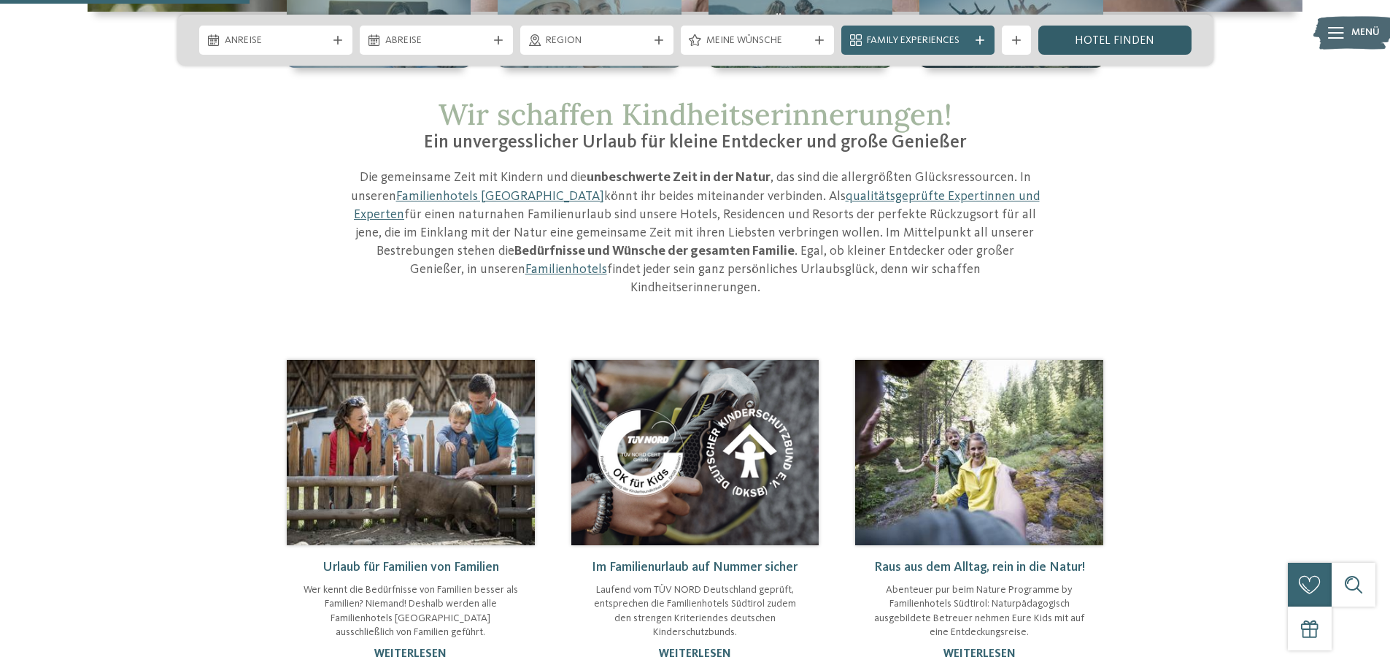
click at [1122, 44] on link "Hotel finden" at bounding box center [1114, 40] width 153 height 29
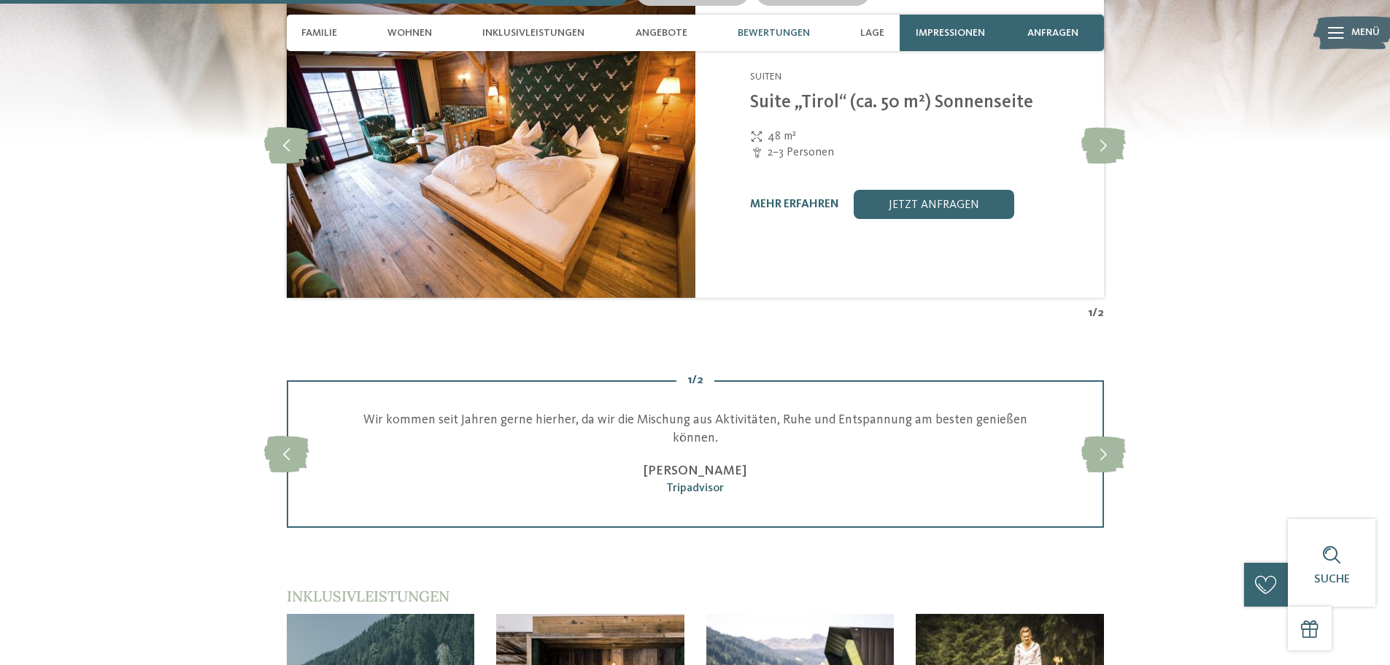
scroll to position [2311, 0]
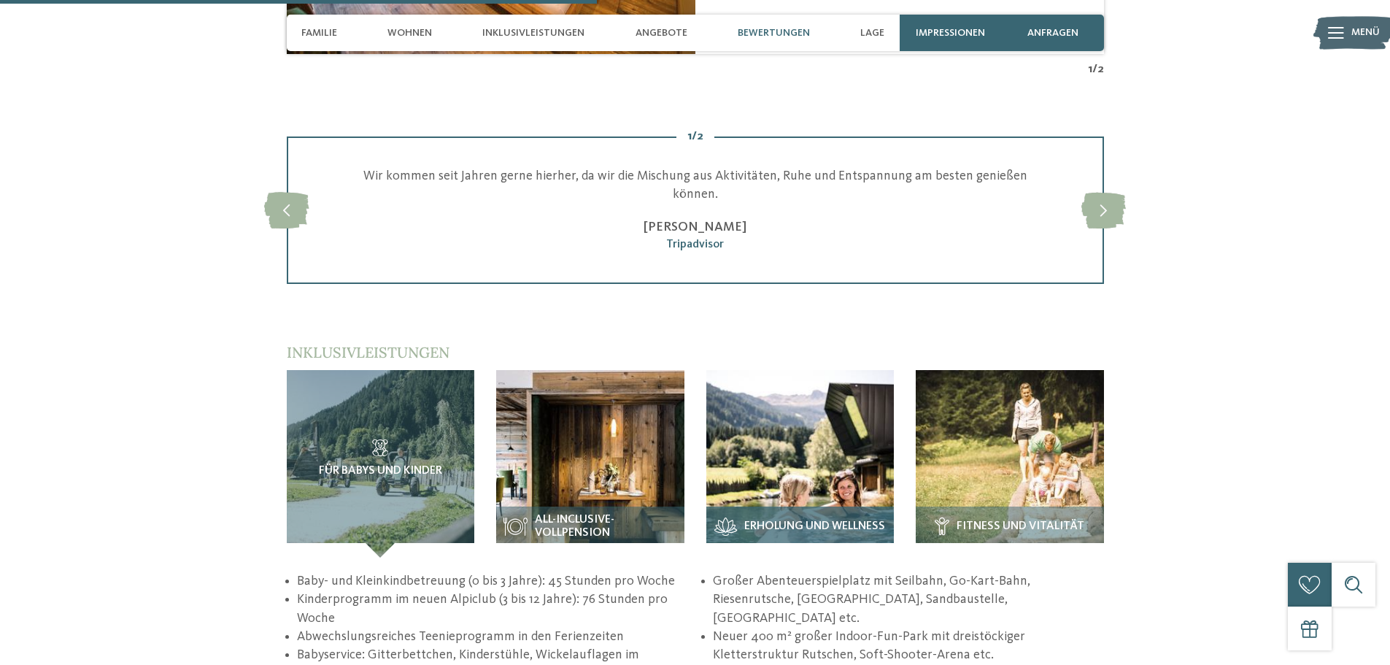
click at [836, 403] on img at bounding box center [800, 464] width 188 height 188
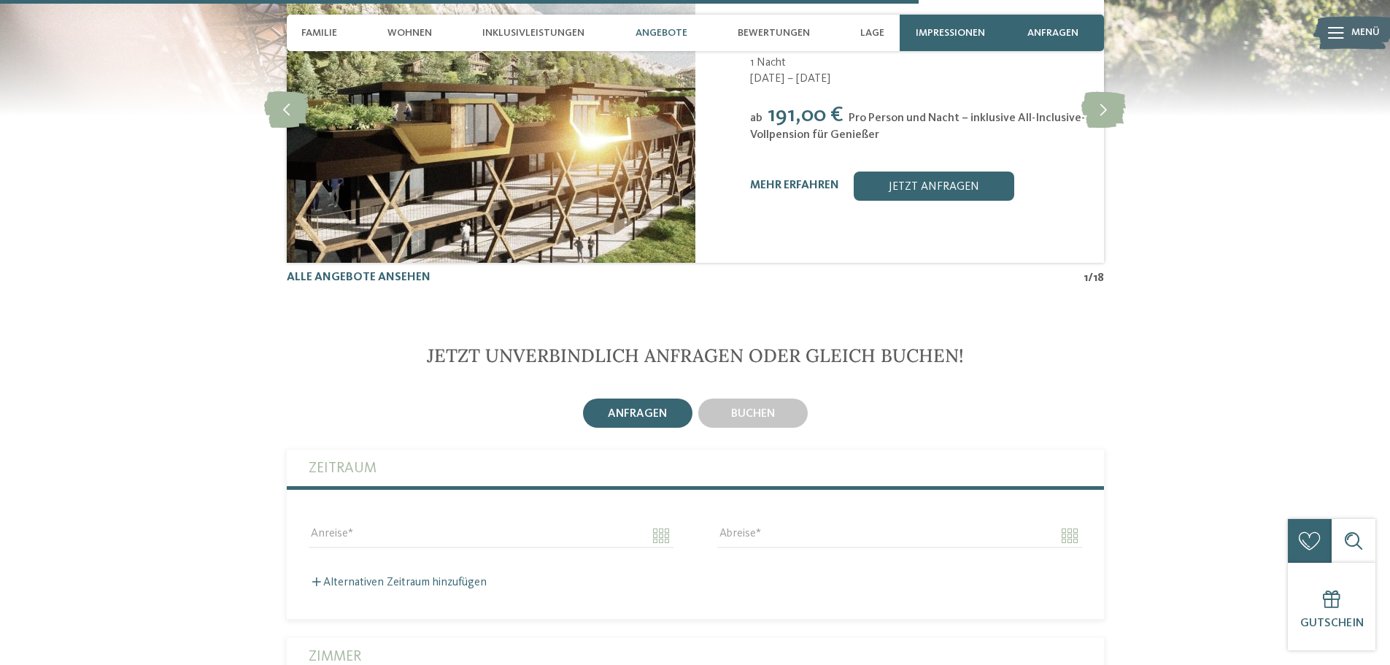
scroll to position [4256, 0]
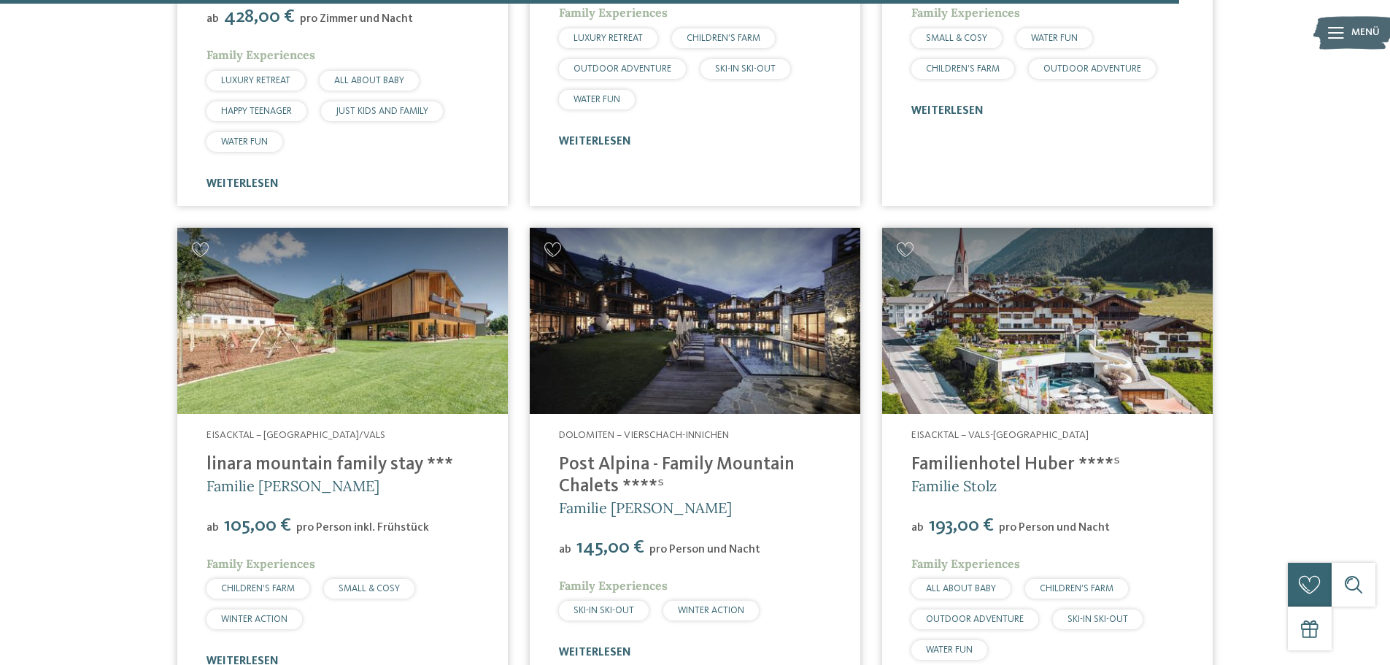
scroll to position [4135, 0]
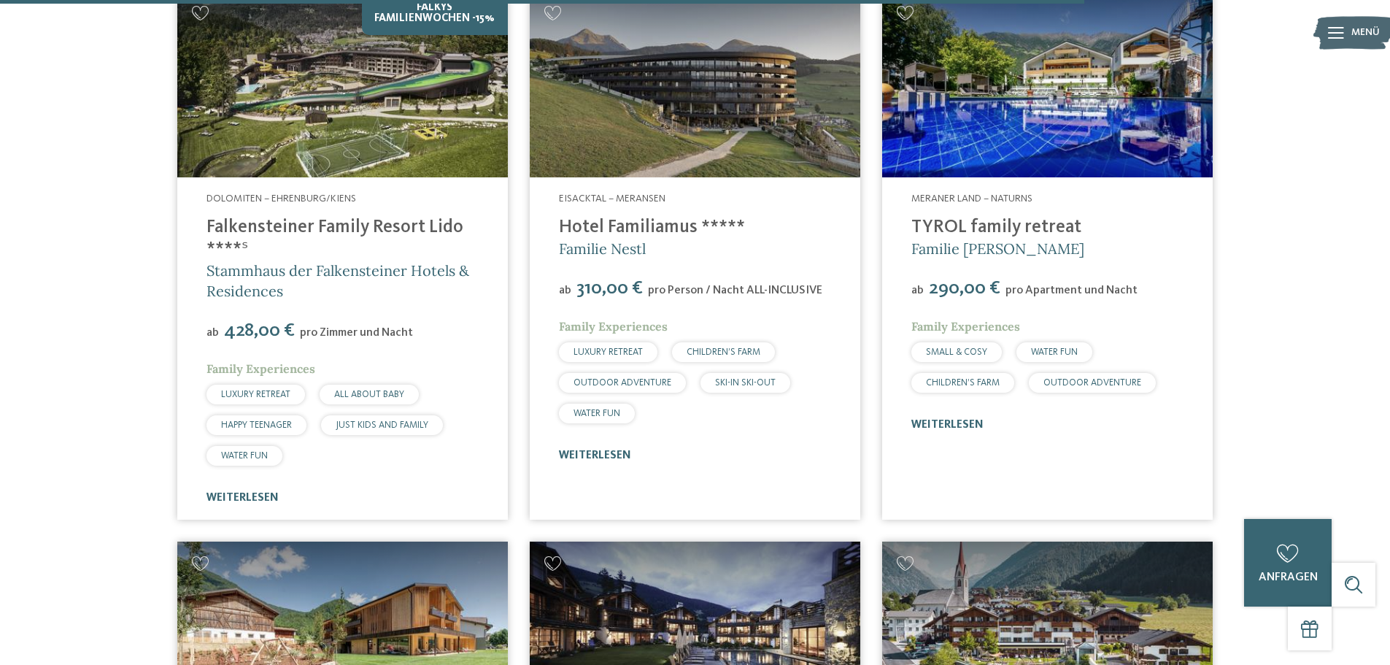
click at [984, 218] on link "TYROL family retreat" at bounding box center [996, 227] width 170 height 18
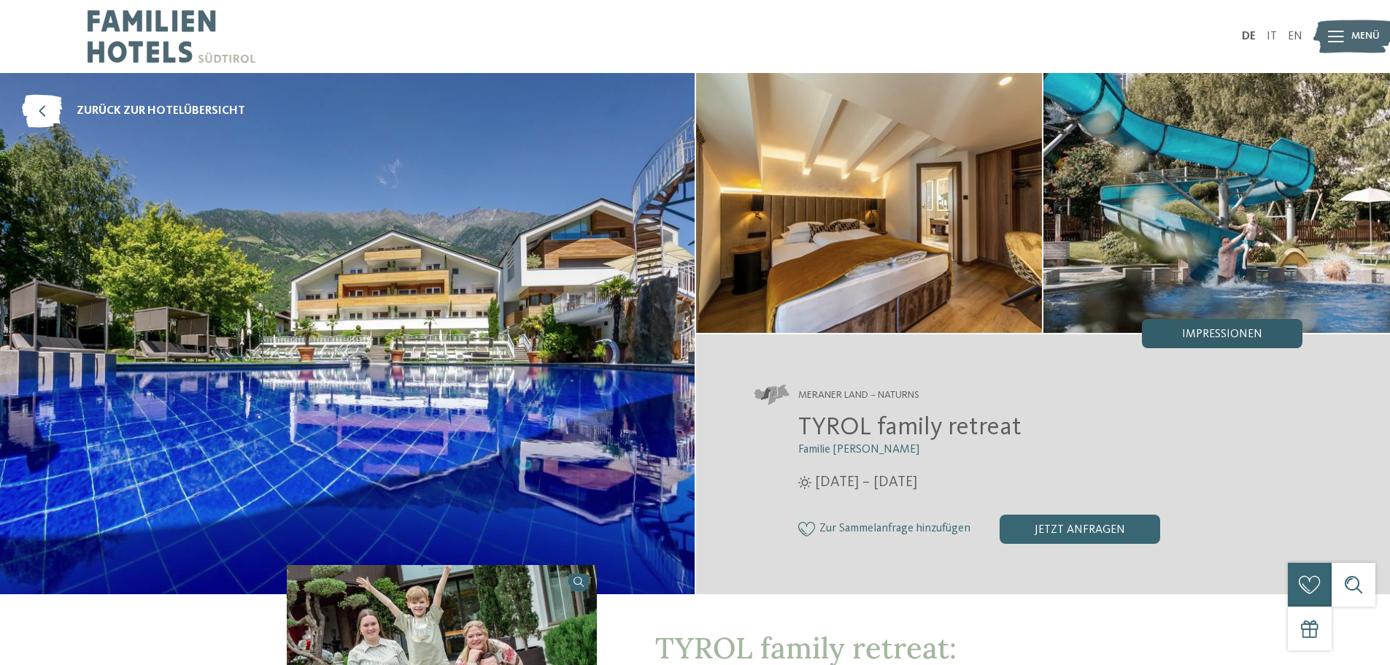
click at [1205, 336] on span "Impressionen" at bounding box center [1222, 334] width 80 height 12
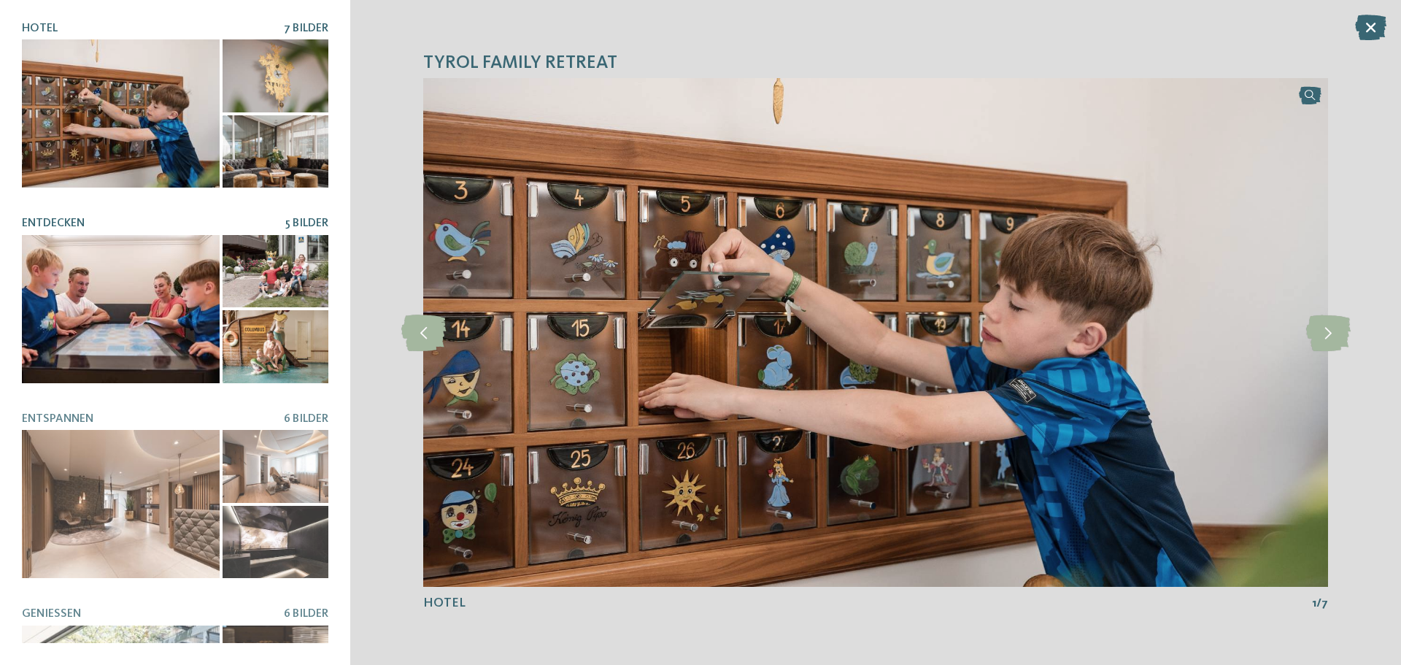
scroll to position [308, 0]
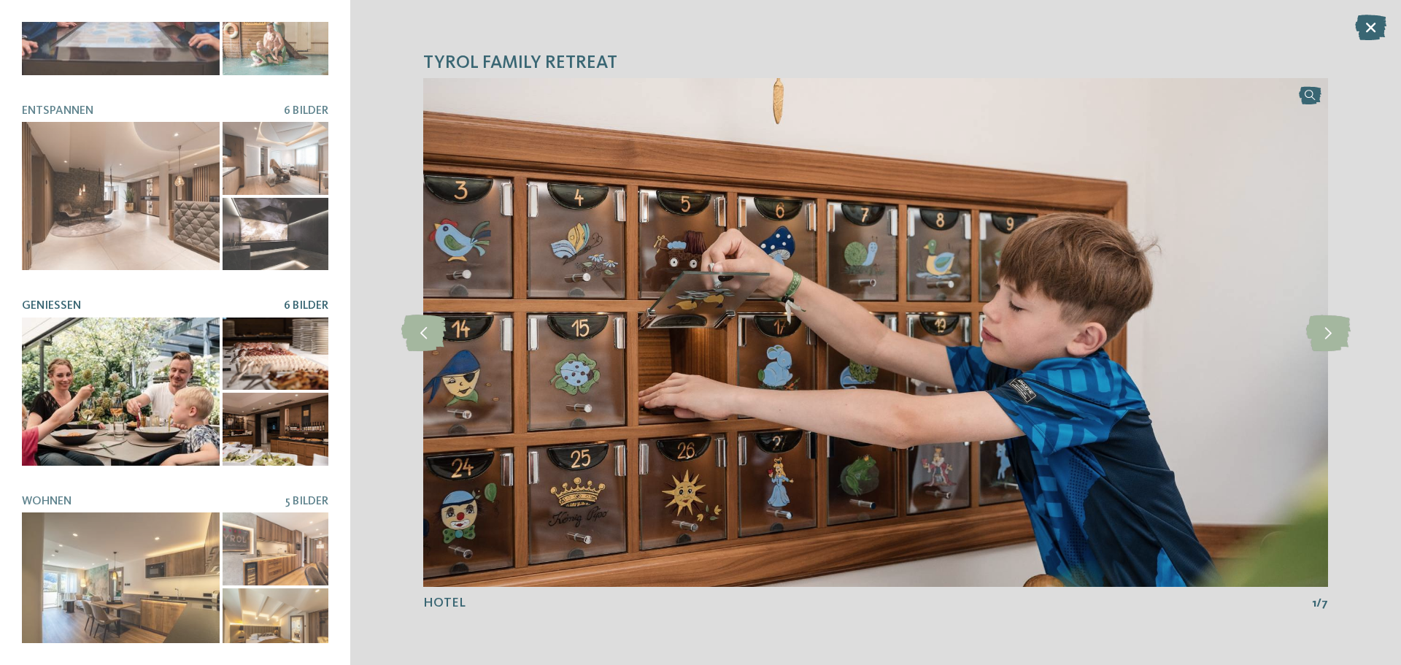
click at [299, 326] on div at bounding box center [276, 353] width 106 height 73
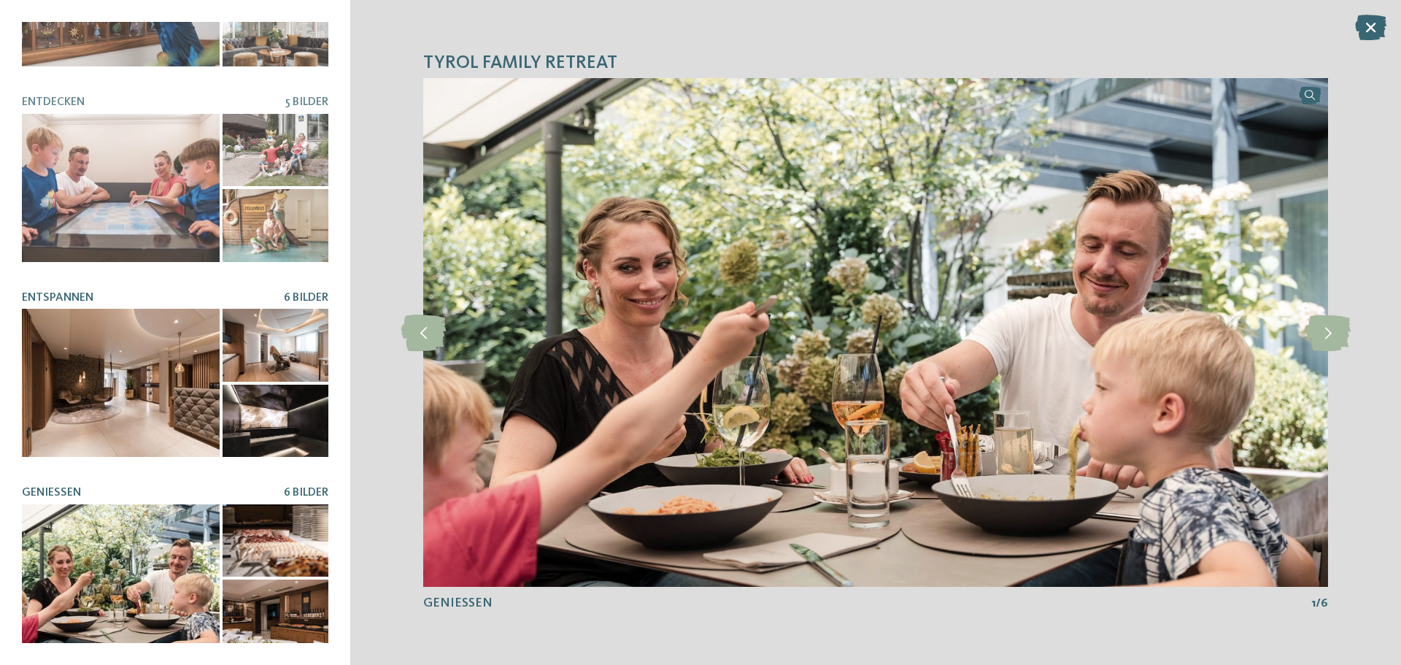
scroll to position [0, 0]
